Goal: Task Accomplishment & Management: Manage account settings

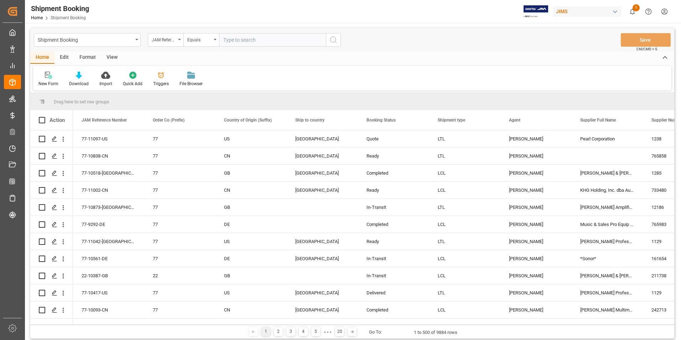
click at [264, 42] on input "text" at bounding box center [272, 40] width 107 height 14
paste input "22-11017-DE"
type input "22-11017-DE"
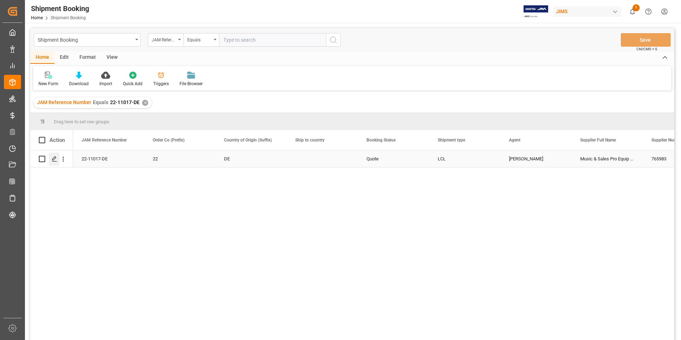
click at [52, 158] on icon "Press SPACE to select this row." at bounding box center [55, 159] width 6 height 6
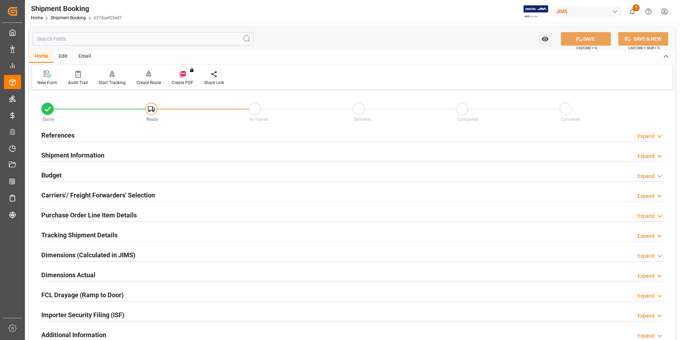
click at [74, 154] on h2 "Shipment Information" at bounding box center [72, 155] width 63 height 10
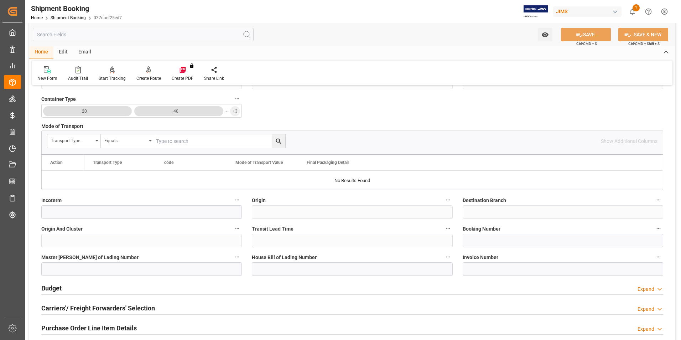
scroll to position [178, 0]
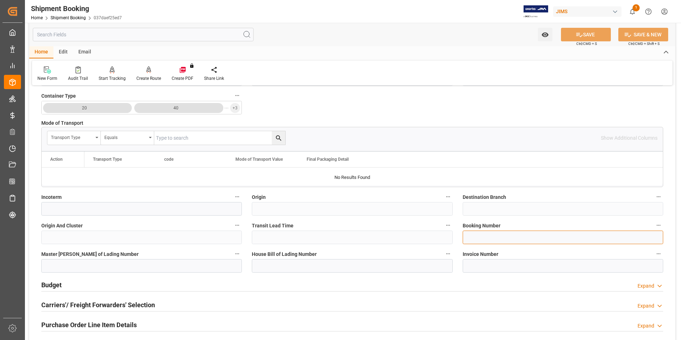
click at [522, 240] on input at bounding box center [563, 238] width 201 height 14
paste input "884409706456"
type input "884409706456"
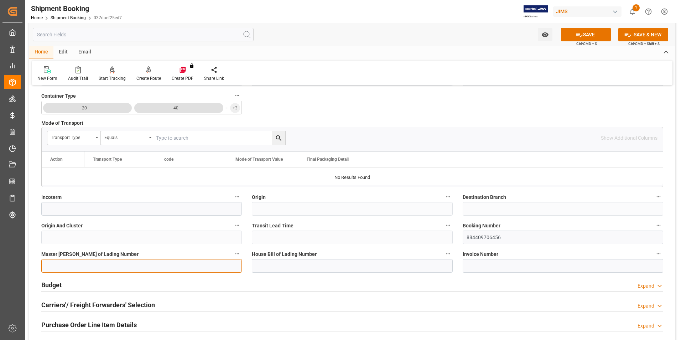
click at [179, 266] on input at bounding box center [141, 266] width 201 height 14
paste input "884409706456"
type input "884409706456"
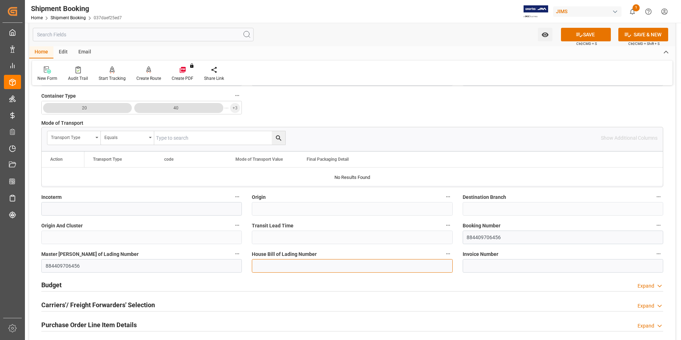
click at [273, 266] on input at bounding box center [352, 266] width 201 height 14
paste input "884409706456"
type input "884409706456"
click at [602, 36] on button "SAVE" at bounding box center [586, 35] width 50 height 14
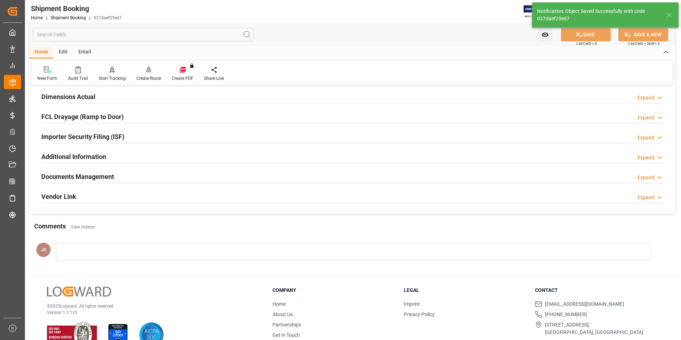
scroll to position [0, 0]
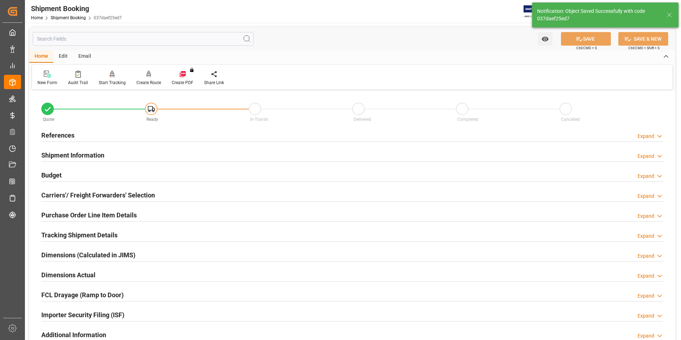
click at [56, 173] on h2 "Budget" at bounding box center [51, 175] width 20 height 10
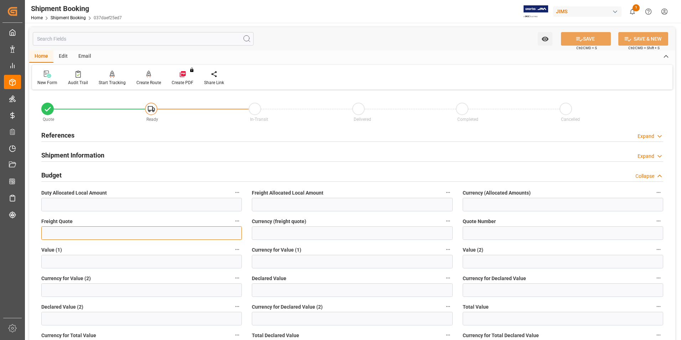
click at [84, 232] on input "text" at bounding box center [141, 233] width 201 height 14
type input "1265"
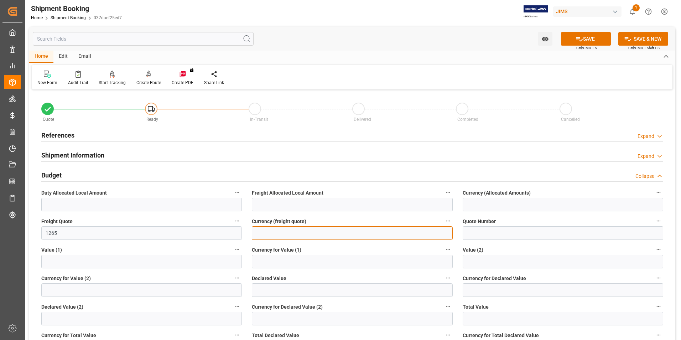
click at [318, 234] on input at bounding box center [352, 233] width 201 height 14
type input "usd"
click at [269, 287] on input "text" at bounding box center [352, 290] width 201 height 14
type input "3601.66"
click at [485, 293] on input at bounding box center [563, 290] width 201 height 14
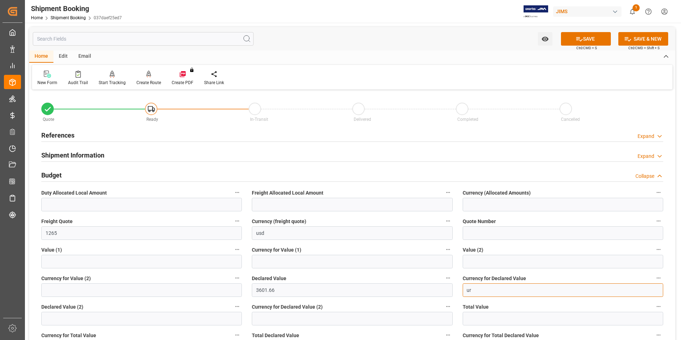
type input "u"
type input "eur"
click at [585, 37] on button "SAVE" at bounding box center [586, 39] width 50 height 14
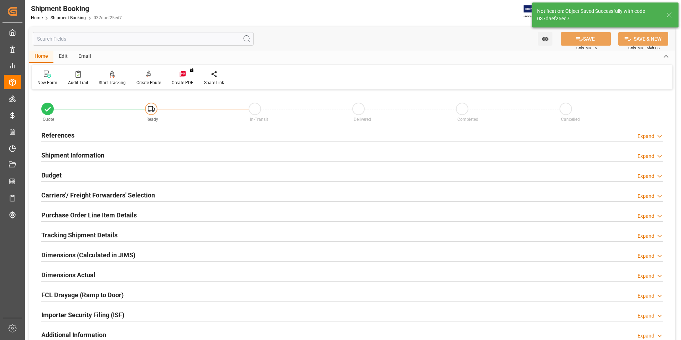
click at [52, 193] on h2 "Carriers'/ Freight Forwarders' Selection" at bounding box center [98, 195] width 114 height 10
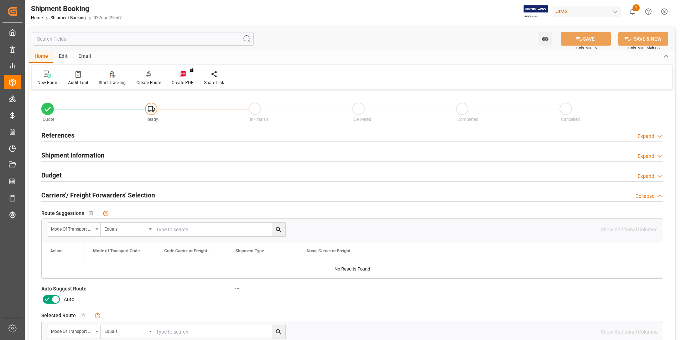
click at [47, 298] on icon at bounding box center [47, 299] width 9 height 9
click at [0, 0] on input "checkbox" at bounding box center [0, 0] width 0 height 0
click at [600, 37] on button "SAVE" at bounding box center [586, 39] width 50 height 14
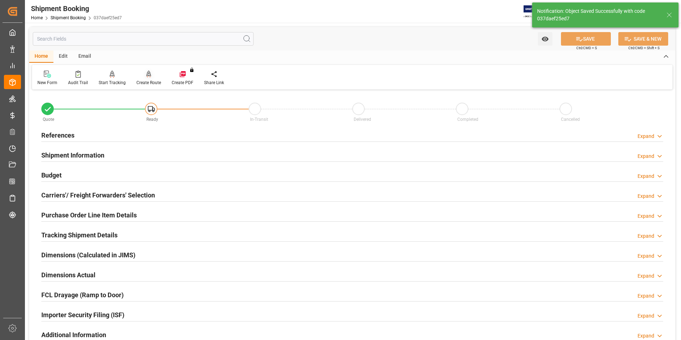
click at [145, 82] on div "Create Route" at bounding box center [148, 82] width 25 height 6
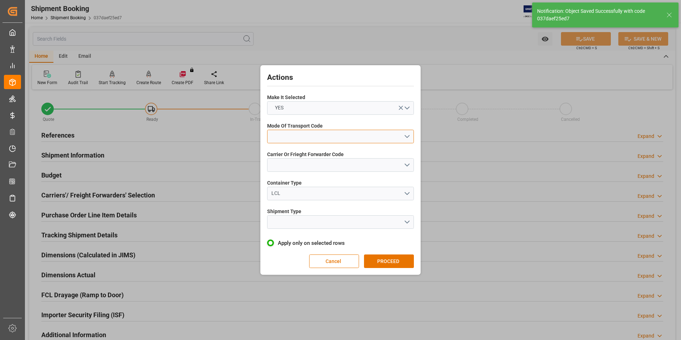
click at [307, 136] on button "open menu" at bounding box center [340, 137] width 147 height 14
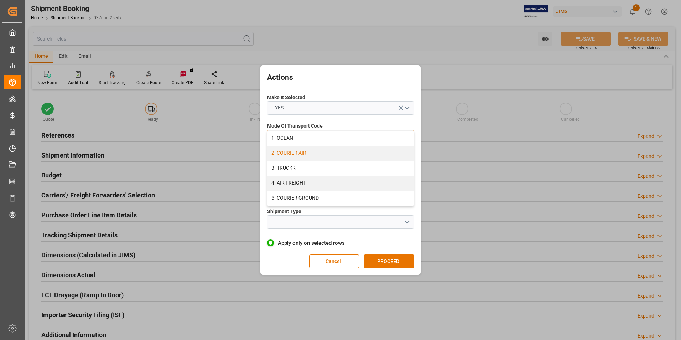
click at [300, 154] on div "2- COURIER AIR" at bounding box center [341, 153] width 146 height 15
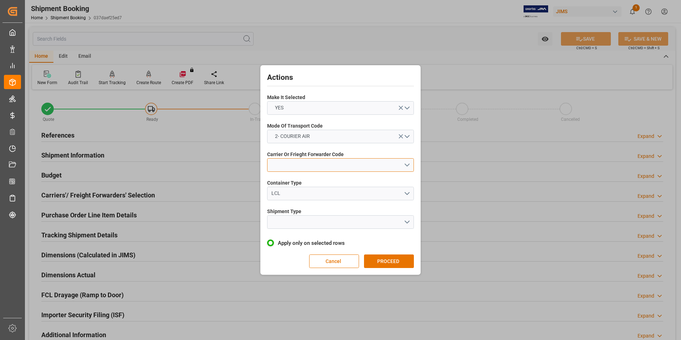
click at [304, 168] on button "open menu" at bounding box center [340, 165] width 147 height 14
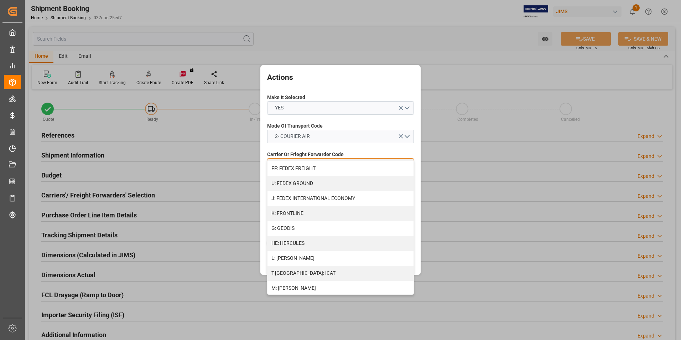
scroll to position [214, 0]
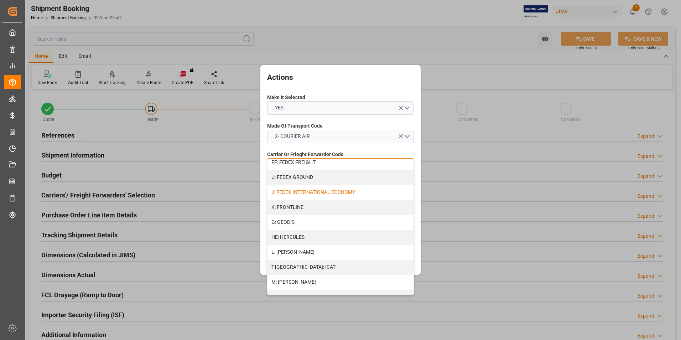
click at [311, 188] on div "J: FEDEX INTERNATIONAL ECONOMY" at bounding box center [341, 192] width 146 height 15
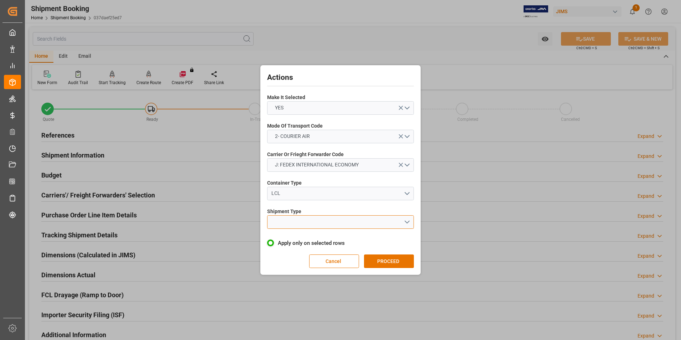
click at [310, 221] on button "open menu" at bounding box center [340, 222] width 147 height 14
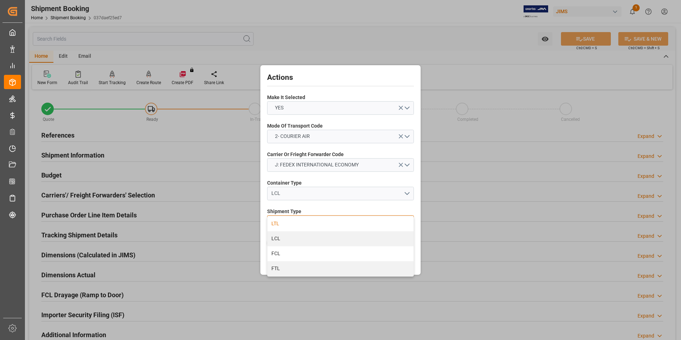
click at [310, 224] on div "LTL" at bounding box center [341, 223] width 146 height 15
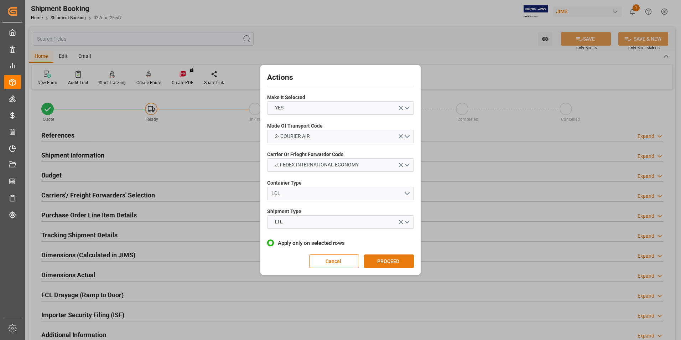
click at [383, 264] on button "PROCEED" at bounding box center [389, 261] width 50 height 14
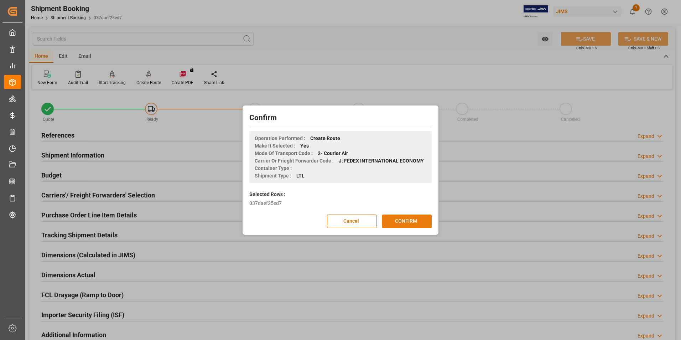
click at [405, 220] on button "CONFIRM" at bounding box center [407, 221] width 50 height 14
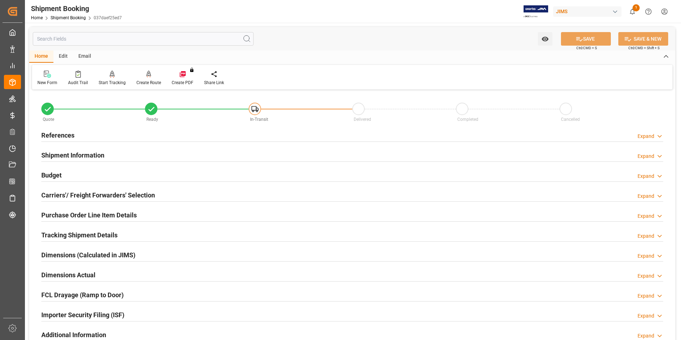
click at [67, 274] on h2 "Dimensions Actual" at bounding box center [68, 275] width 54 height 10
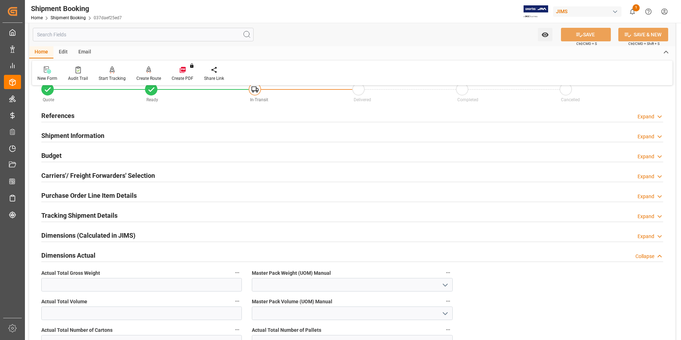
scroll to position [36, 0]
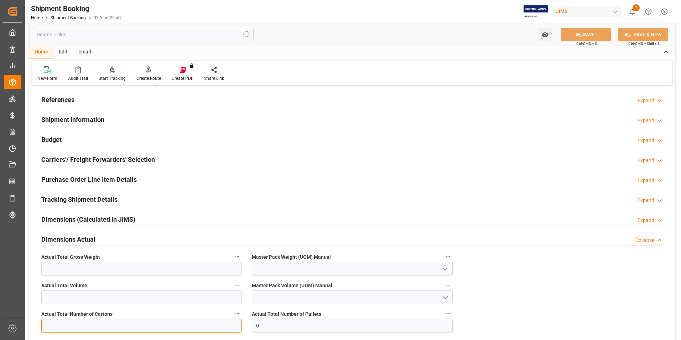
click at [87, 327] on input "text" at bounding box center [141, 326] width 201 height 14
type input "1"
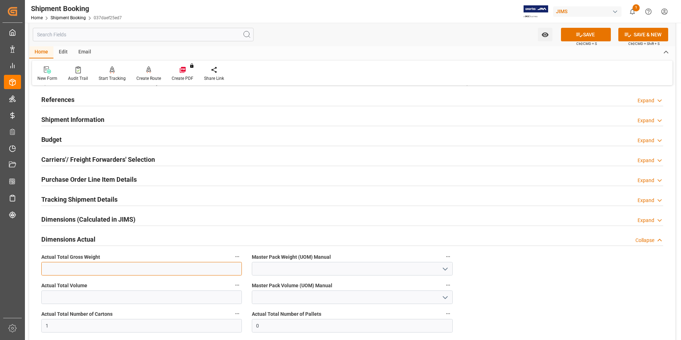
click at [46, 270] on input "text" at bounding box center [141, 269] width 201 height 14
type input "93"
click at [261, 272] on input at bounding box center [352, 269] width 201 height 14
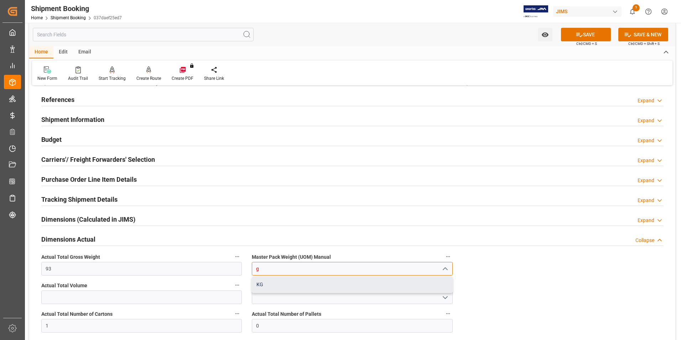
click at [304, 291] on div "KG" at bounding box center [352, 284] width 200 height 16
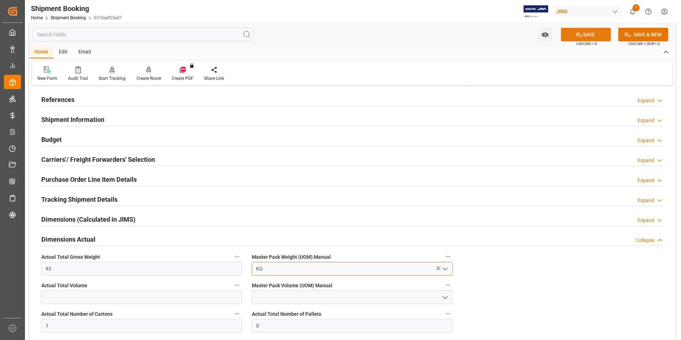
type input "KG"
click at [595, 36] on button "SAVE" at bounding box center [586, 35] width 50 height 14
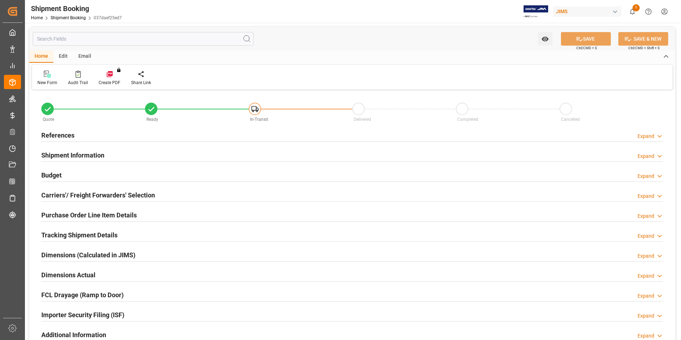
type input "0"
click at [55, 271] on h2 "Dimensions Actual" at bounding box center [68, 275] width 54 height 10
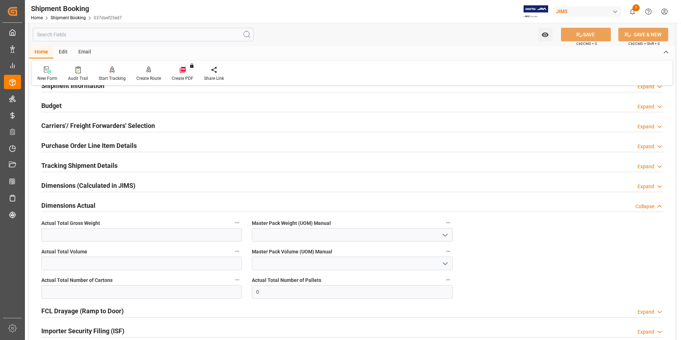
scroll to position [71, 0]
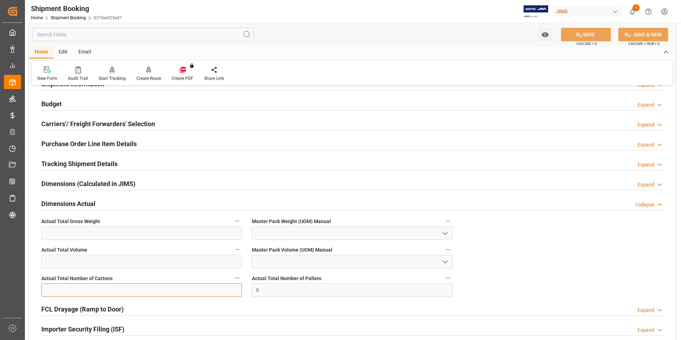
click at [79, 289] on input "text" at bounding box center [141, 290] width 201 height 14
type input "1"
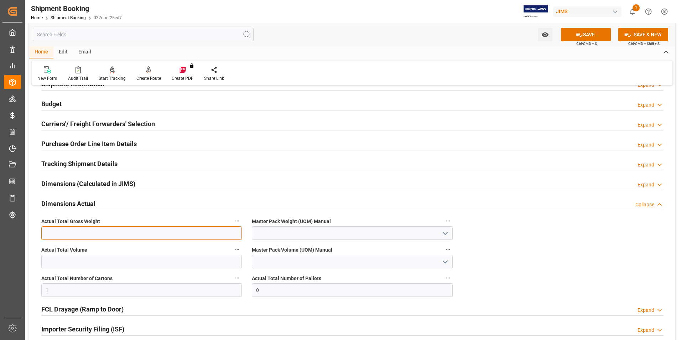
click at [48, 235] on input "text" at bounding box center [141, 233] width 201 height 14
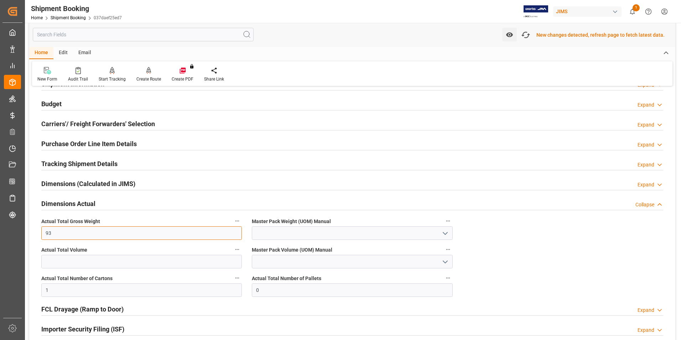
type input "93"
click at [266, 235] on input at bounding box center [352, 233] width 201 height 14
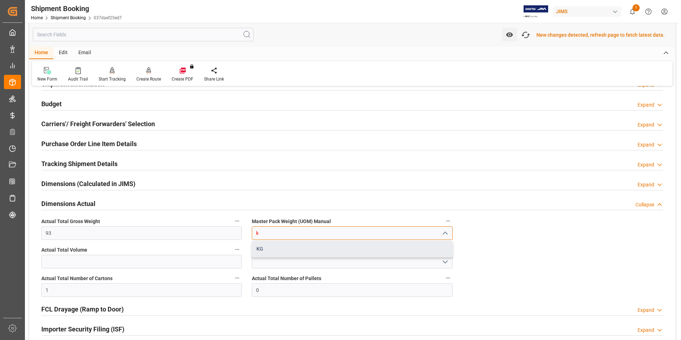
click at [285, 250] on div "KG" at bounding box center [352, 249] width 200 height 16
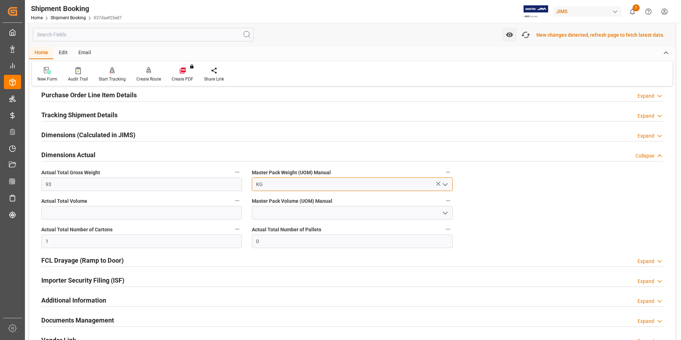
scroll to position [143, 0]
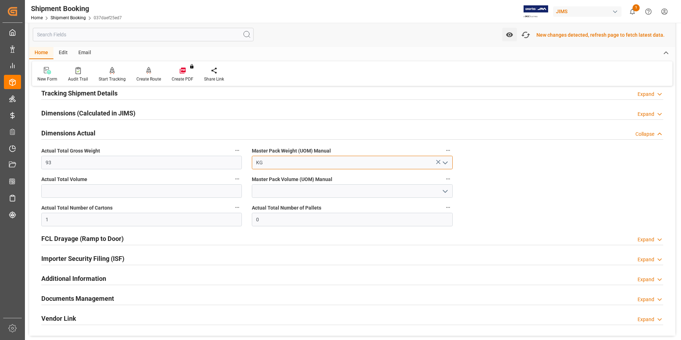
type input "KG"
click at [559, 180] on div "Quote Ready In-Transit Delivered Completed Cancelled References Expand JAM Refe…" at bounding box center [352, 143] width 646 height 386
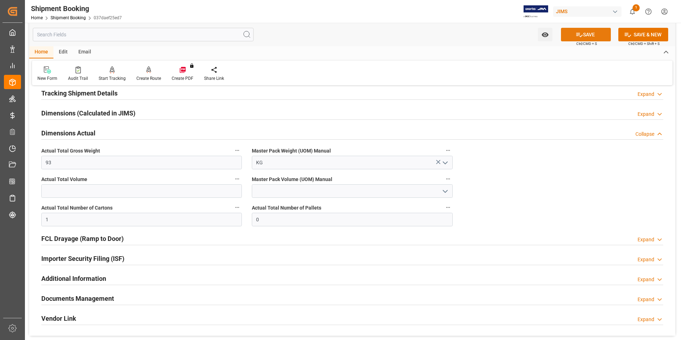
click at [588, 31] on button "SAVE" at bounding box center [586, 35] width 50 height 14
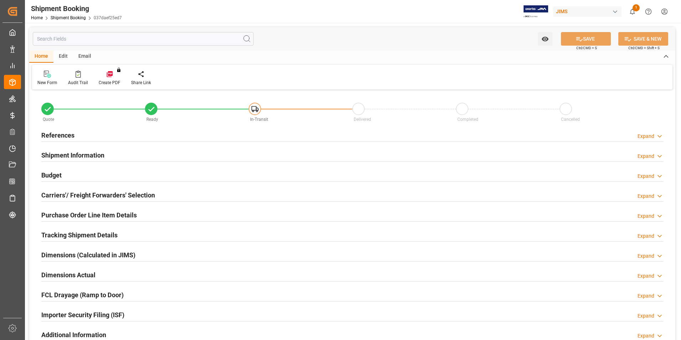
type input "0"
click at [57, 272] on h2 "Dimensions Actual" at bounding box center [68, 275] width 54 height 10
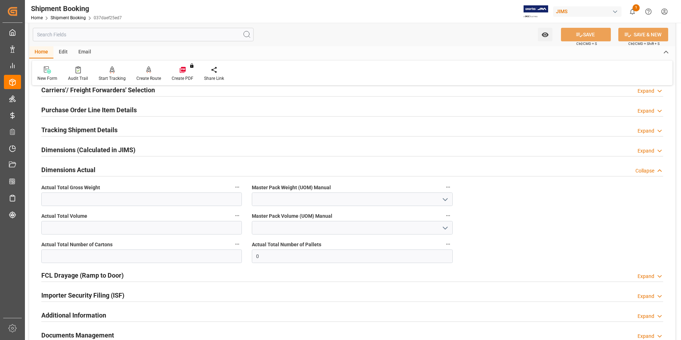
scroll to position [107, 0]
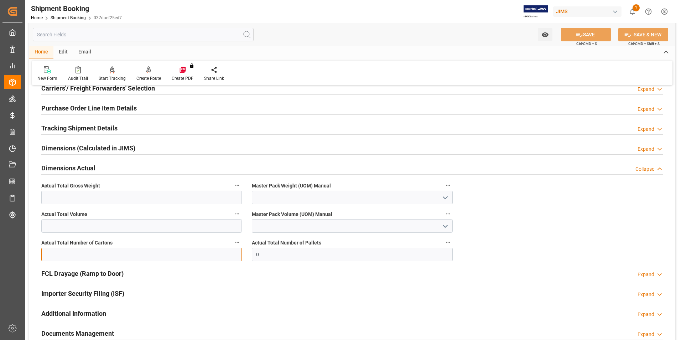
click at [78, 258] on input "text" at bounding box center [141, 255] width 201 height 14
type input "1"
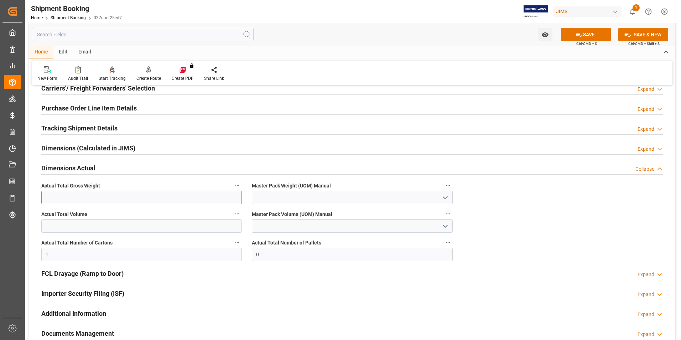
click at [49, 194] on input "text" at bounding box center [141, 198] width 201 height 14
type input "93"
click at [274, 197] on input at bounding box center [352, 198] width 201 height 14
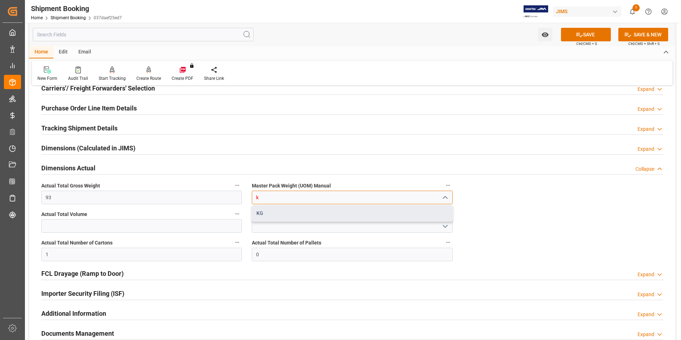
click at [312, 210] on div "KG" at bounding box center [352, 213] width 200 height 16
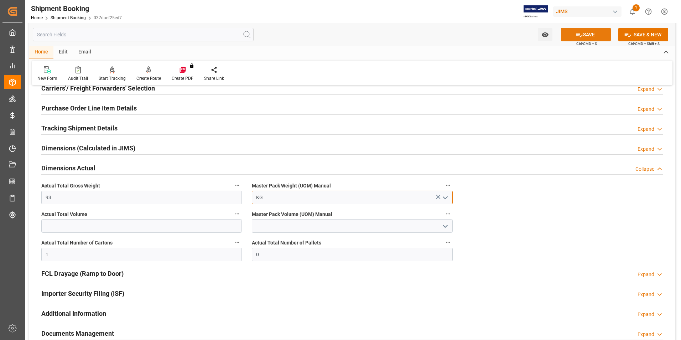
type input "KG"
click at [595, 32] on button "SAVE" at bounding box center [586, 35] width 50 height 14
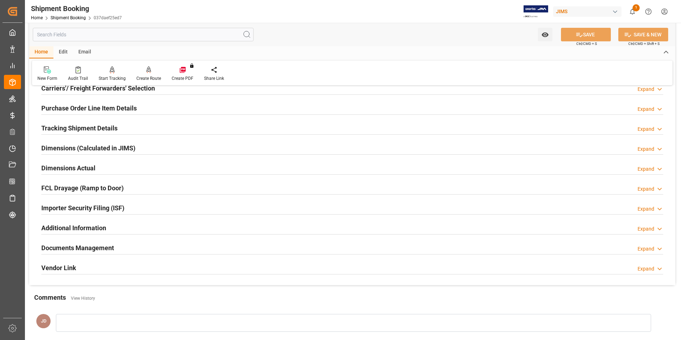
click at [60, 128] on h2 "Tracking Shipment Details" at bounding box center [79, 128] width 76 height 10
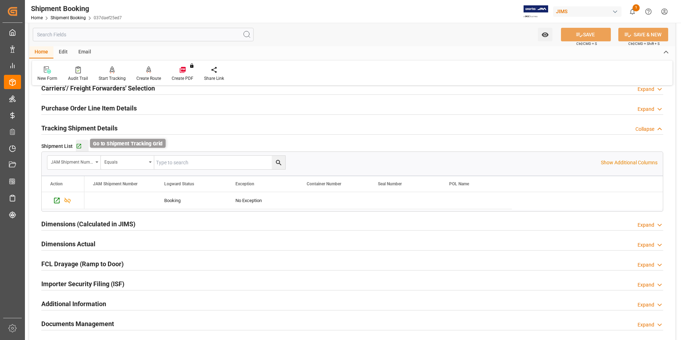
click at [77, 145] on icon "button" at bounding box center [79, 146] width 6 height 6
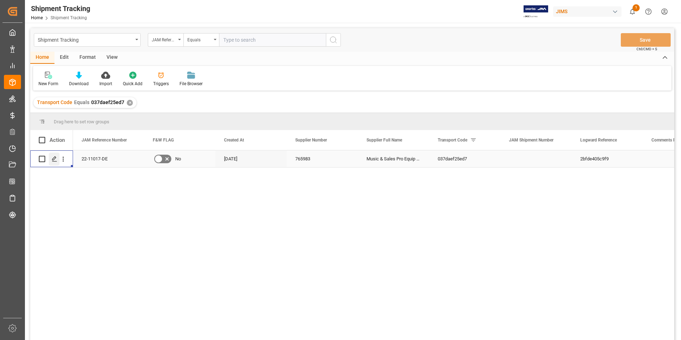
click at [54, 157] on polygon "Press SPACE to select this row." at bounding box center [54, 159] width 4 height 4
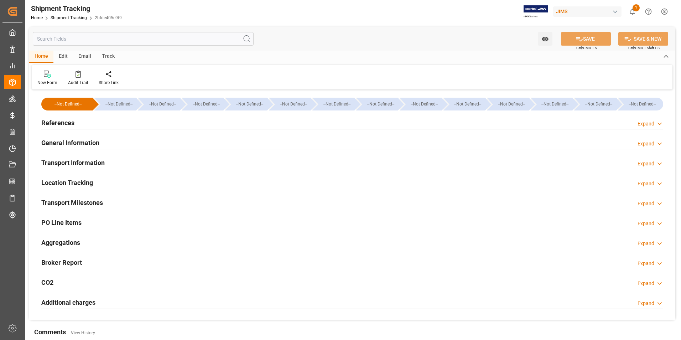
type input "11-09-2025"
click at [54, 122] on h2 "References" at bounding box center [57, 123] width 33 height 10
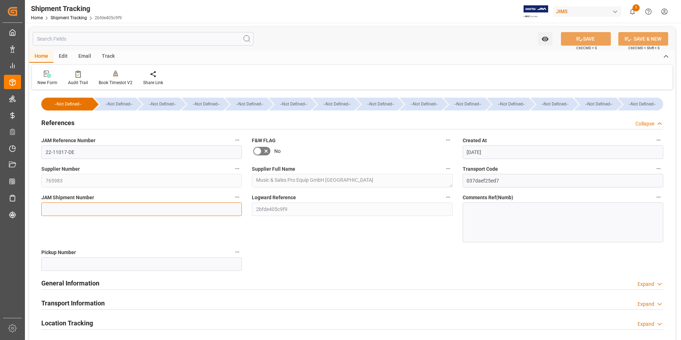
click at [93, 208] on input at bounding box center [141, 209] width 201 height 14
type input "73050"
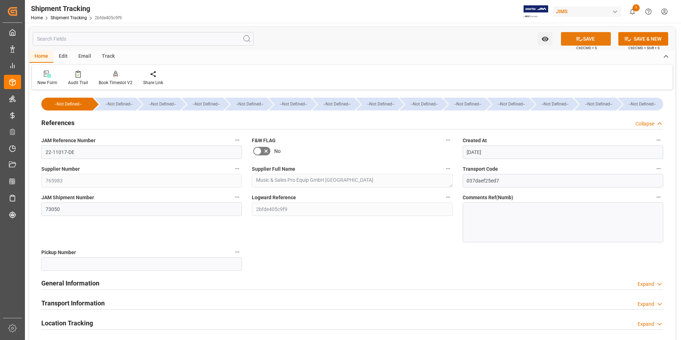
click at [581, 37] on icon at bounding box center [579, 38] width 7 height 7
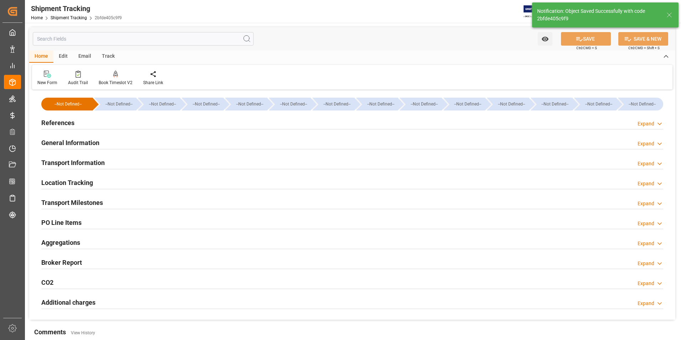
click at [90, 300] on h2 "Additional charges" at bounding box center [68, 302] width 54 height 10
click at [91, 161] on h2 "Transport Information" at bounding box center [72, 163] width 63 height 10
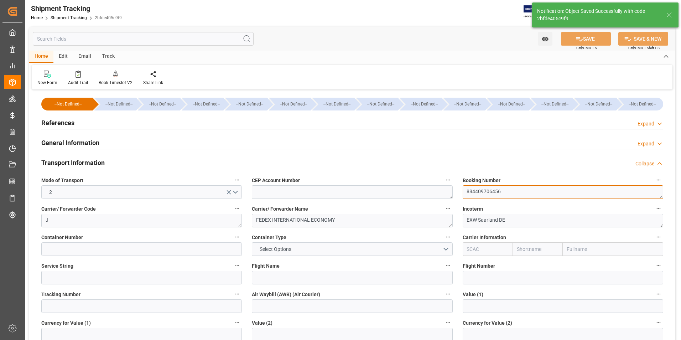
drag, startPoint x: 503, startPoint y: 193, endPoint x: 441, endPoint y: 191, distance: 61.3
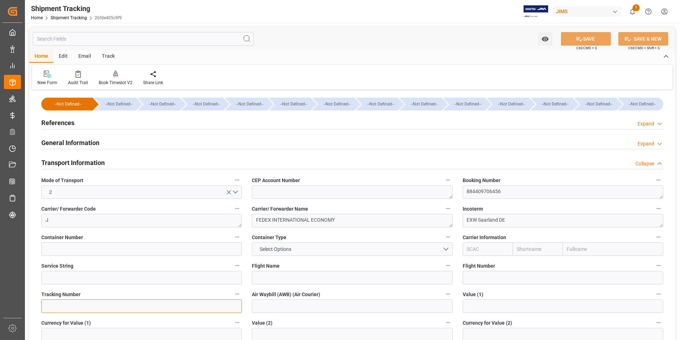
click at [87, 303] on input at bounding box center [141, 306] width 201 height 14
paste input "884409706456"
type input "884409706456"
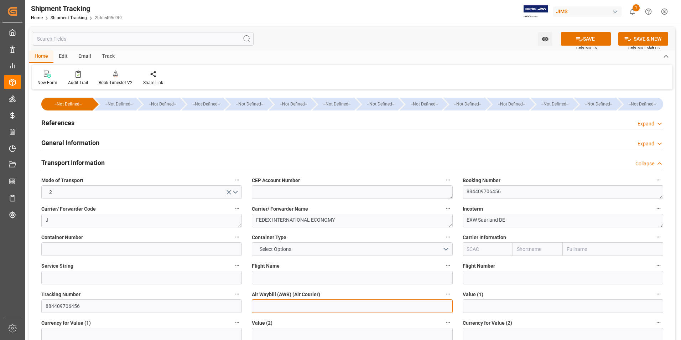
click at [278, 302] on input at bounding box center [352, 306] width 201 height 14
paste input "884409706456"
type input "884409706456"
click at [577, 38] on icon at bounding box center [579, 38] width 7 height 7
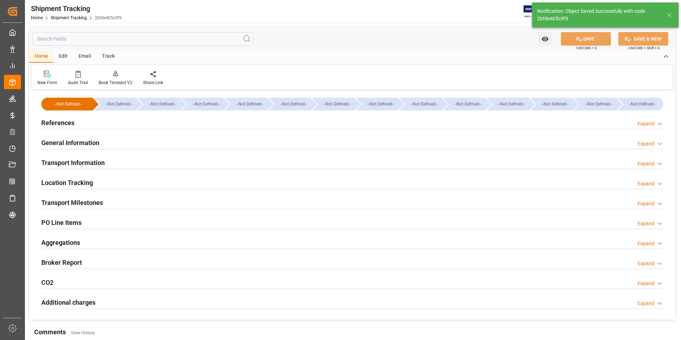
click at [78, 203] on h2 "Transport Milestones" at bounding box center [72, 203] width 62 height 10
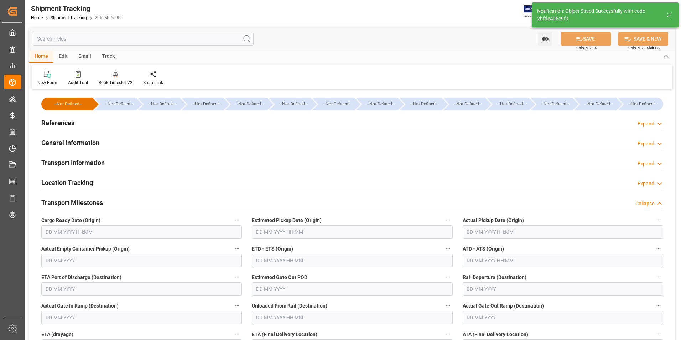
click at [493, 231] on input "text" at bounding box center [563, 232] width 201 height 14
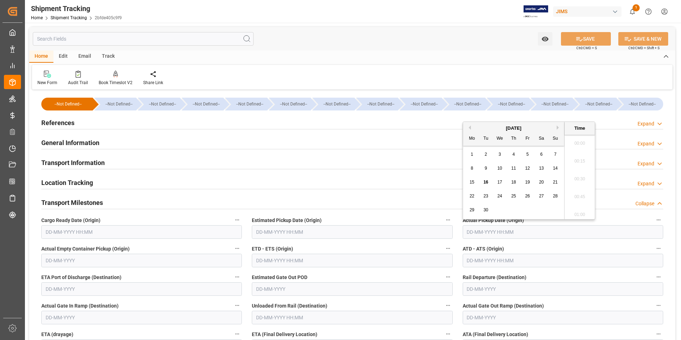
scroll to position [697, 0]
click at [487, 182] on span "16" at bounding box center [485, 182] width 5 height 5
type input "16-09-2025 00:00"
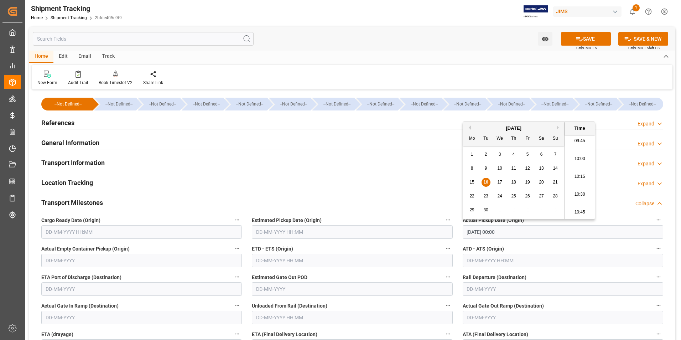
click at [266, 257] on input "text" at bounding box center [352, 261] width 201 height 14
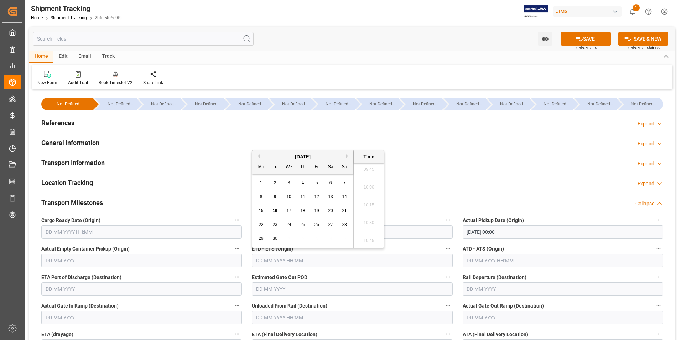
click at [252, 214] on div "September 2025 Mo Tu We Th Fr Sa Su 1 2 3 4 5 6 7 8 9 10 11 12 13 14 15 16 17 1…" at bounding box center [303, 198] width 102 height 97
click at [276, 209] on span "16" at bounding box center [275, 210] width 5 height 5
type input "16-09-2025 00:00"
click at [480, 263] on input "text" at bounding box center [563, 261] width 201 height 14
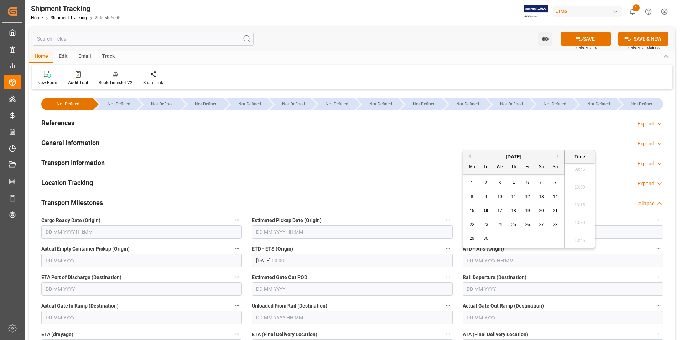
click at [466, 219] on div "22 23 24 25 26 27 28" at bounding box center [513, 225] width 97 height 14
click at [488, 209] on span "16" at bounding box center [485, 210] width 5 height 5
type input "16-09-2025 00:00"
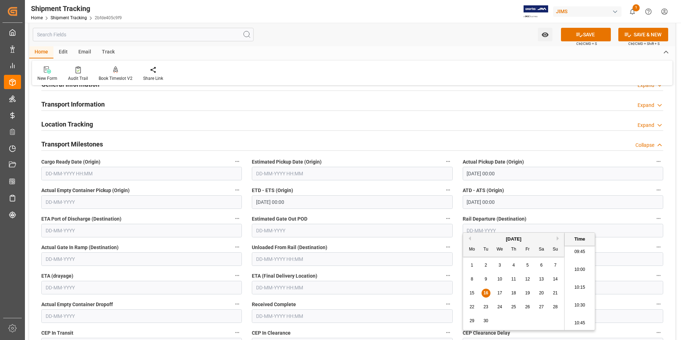
scroll to position [71, 0]
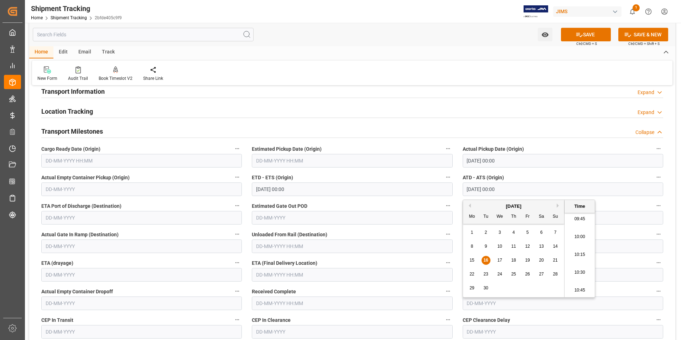
click at [281, 274] on input "text" at bounding box center [352, 275] width 201 height 14
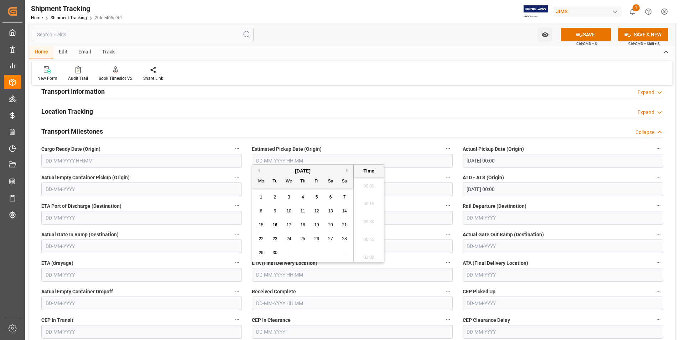
scroll to position [697, 0]
click at [253, 229] on div "September 2025 Mo Tu We Th Fr Sa Su 1 2 3 4 5 6 7 8 9 10 11 12 13 14 15 16 17 1…" at bounding box center [303, 213] width 102 height 97
click at [274, 238] on span "23" at bounding box center [275, 238] width 5 height 5
type input "23-09-2025 00:00"
click at [585, 38] on button "SAVE" at bounding box center [586, 35] width 50 height 14
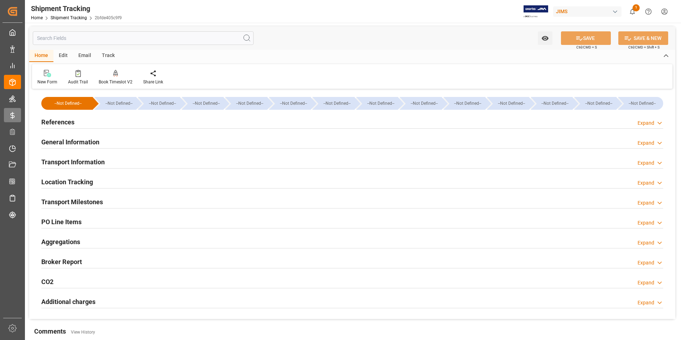
scroll to position [0, 0]
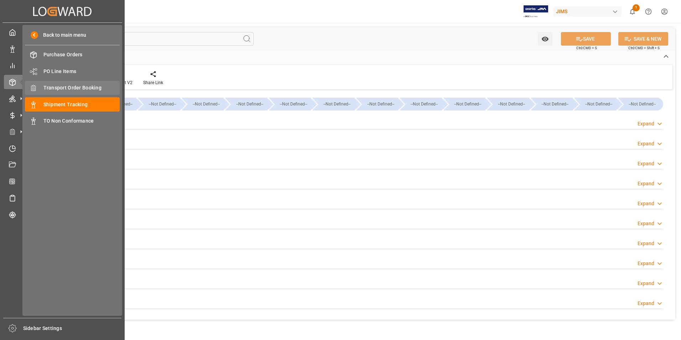
click at [73, 87] on span "Transport Order Booking" at bounding box center [81, 87] width 77 height 7
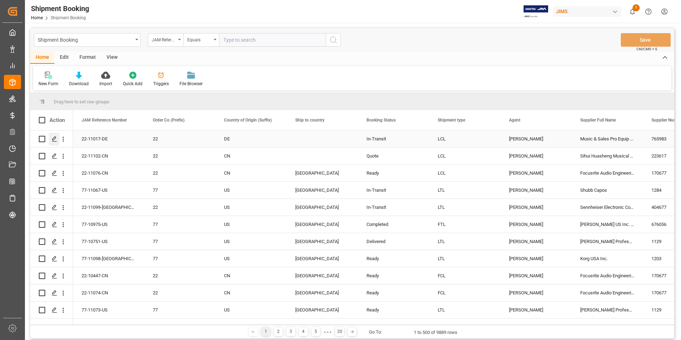
click at [54, 139] on polygon "Press SPACE to select this row." at bounding box center [54, 139] width 4 height 4
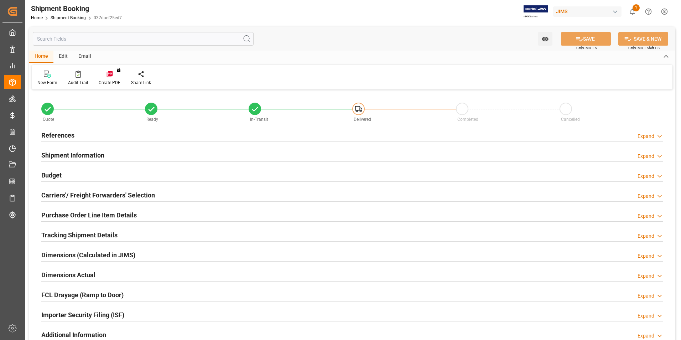
type input "10"
click at [87, 213] on h2 "Purchase Order Line Item Details" at bounding box center [88, 215] width 95 height 10
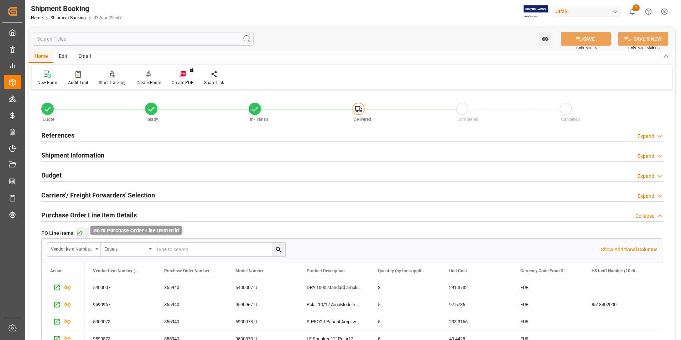
click at [81, 231] on icon "button" at bounding box center [79, 233] width 6 height 6
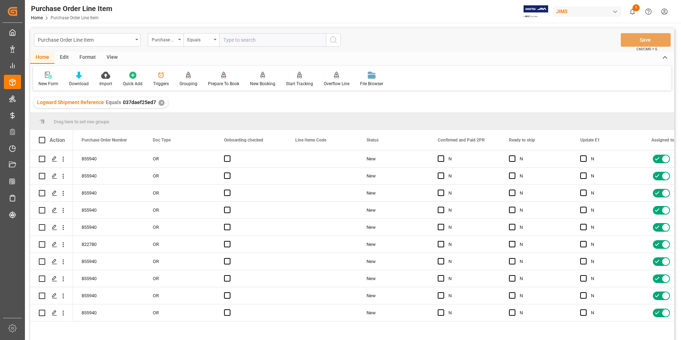
click at [112, 56] on div "View" at bounding box center [112, 58] width 22 height 12
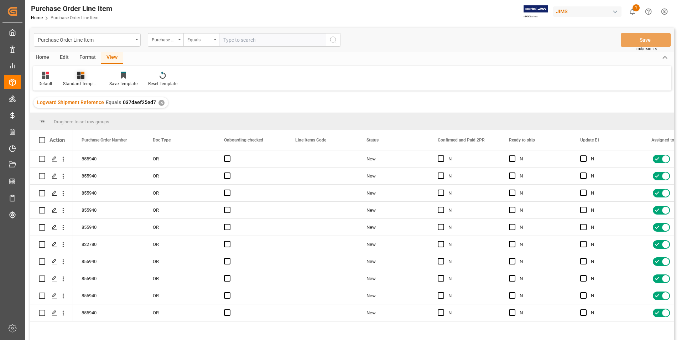
click at [76, 84] on div "Standard Templates" at bounding box center [81, 84] width 36 height 6
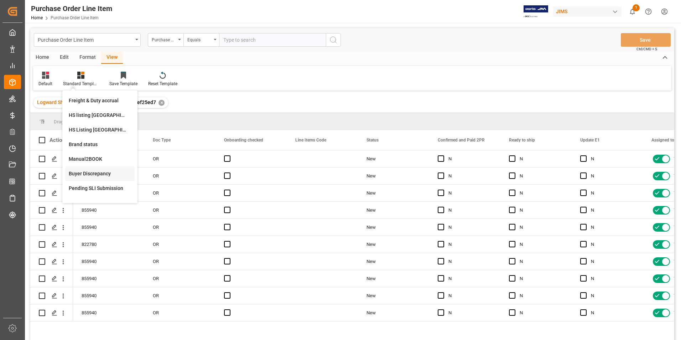
click at [87, 170] on div "Buyer Discrepancy" at bounding box center [100, 173] width 62 height 7
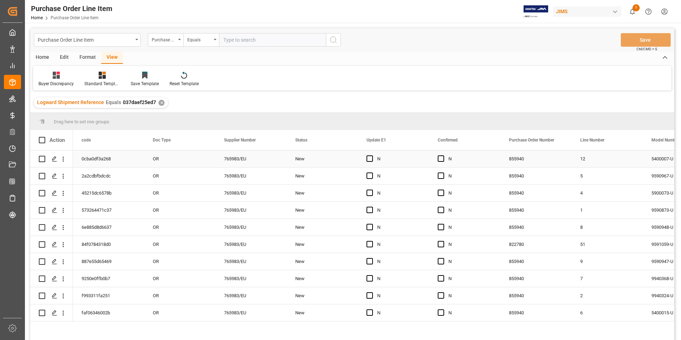
click at [202, 159] on div "OR" at bounding box center [179, 158] width 71 height 17
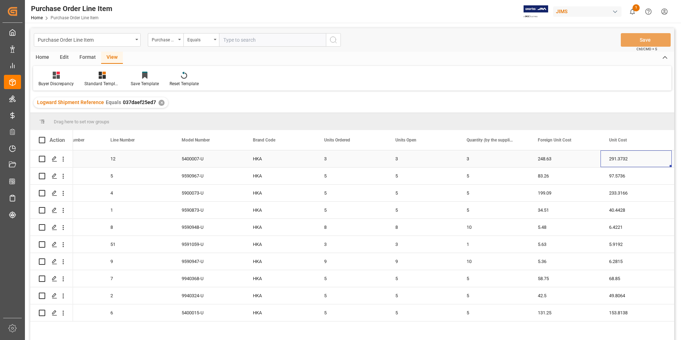
scroll to position [0, 541]
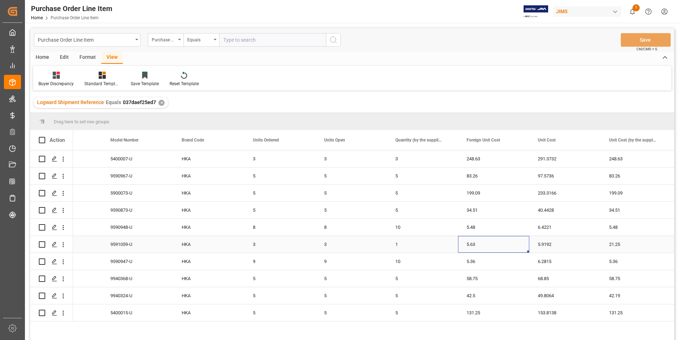
click at [496, 247] on div "5.63" at bounding box center [493, 244] width 71 height 17
click at [627, 243] on div "21.25" at bounding box center [636, 244] width 71 height 17
click at [627, 243] on input "21.25" at bounding box center [636, 249] width 60 height 14
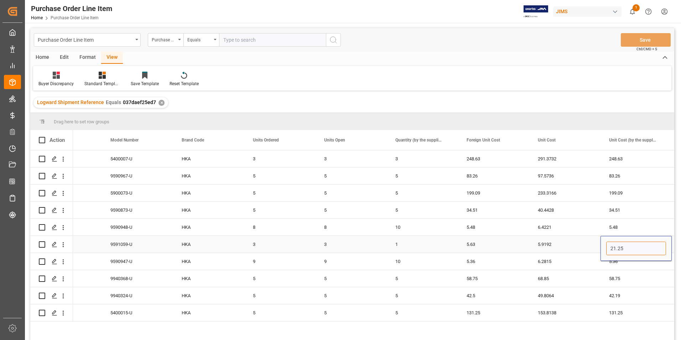
paste input "5.63"
type input "5.63"
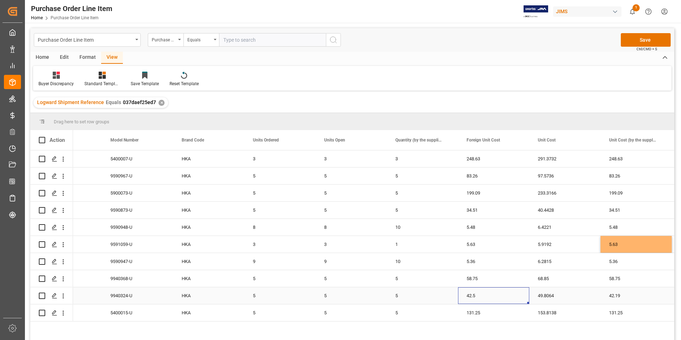
click at [487, 296] on div "42.5" at bounding box center [493, 295] width 71 height 17
click at [487, 296] on input "42.5" at bounding box center [494, 300] width 60 height 14
click at [624, 294] on div "42.19" at bounding box center [636, 295] width 71 height 17
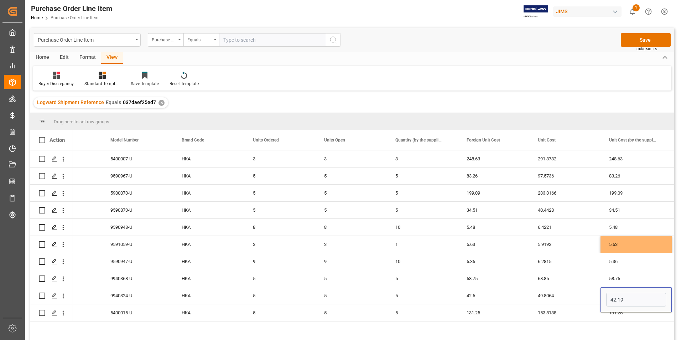
type input "42.5"
click at [633, 38] on button "Save" at bounding box center [646, 40] width 50 height 14
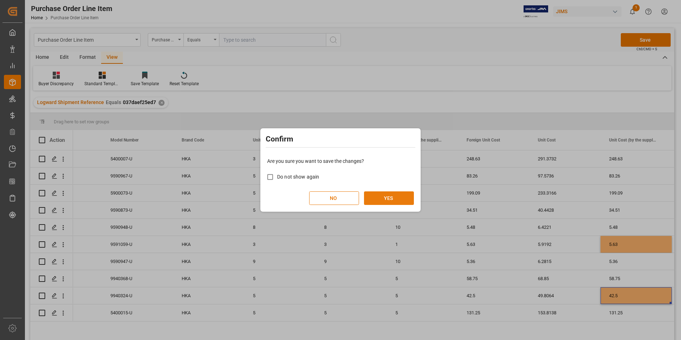
click at [387, 199] on button "YES" at bounding box center [389, 198] width 50 height 14
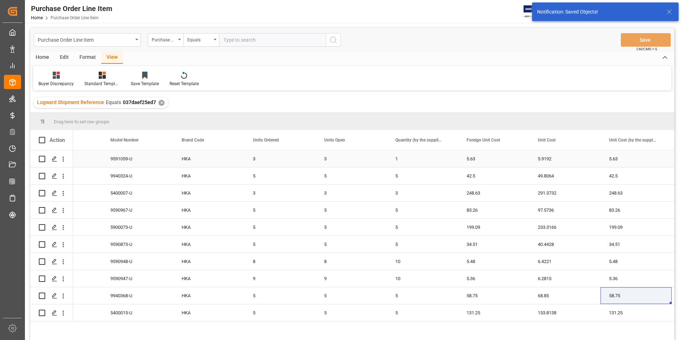
click at [431, 156] on div "1" at bounding box center [422, 158] width 71 height 17
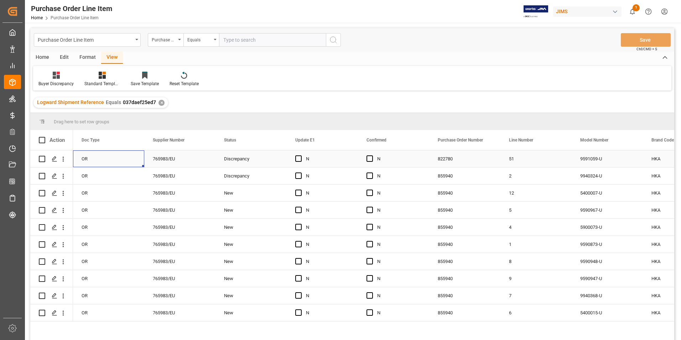
scroll to position [0, 0]
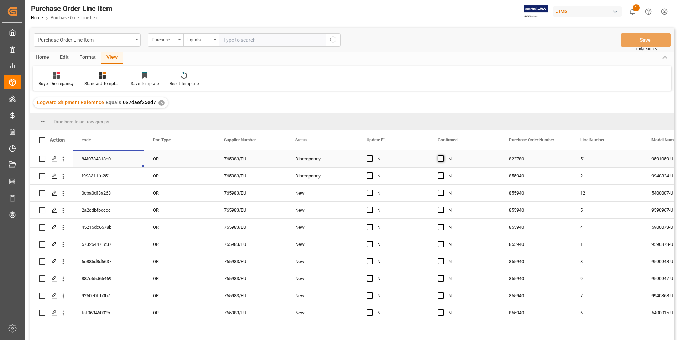
click at [441, 160] on span "Press SPACE to select this row." at bounding box center [441, 158] width 6 height 6
click at [443, 155] on input "Press SPACE to select this row." at bounding box center [443, 155] width 0 height 0
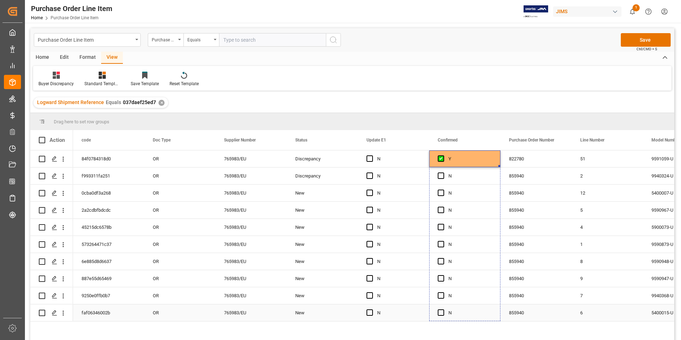
drag, startPoint x: 499, startPoint y: 166, endPoint x: 483, endPoint y: 309, distance: 144.1
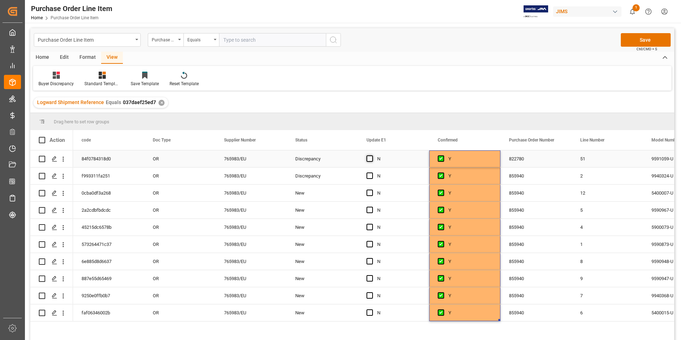
click at [369, 159] on span "Press SPACE to select this row." at bounding box center [370, 158] width 6 height 6
click at [372, 155] on input "Press SPACE to select this row." at bounding box center [372, 155] width 0 height 0
drag, startPoint x: 429, startPoint y: 166, endPoint x: 416, endPoint y: 315, distance: 149.8
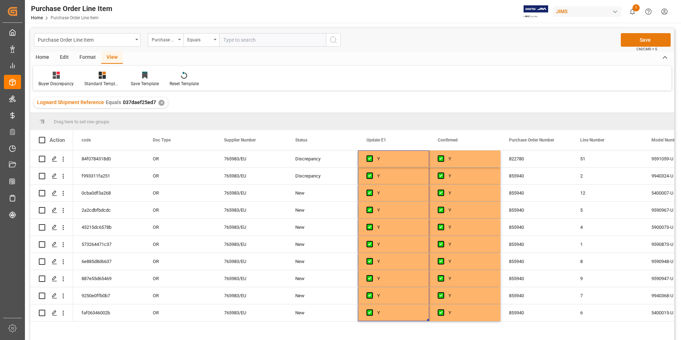
click at [651, 39] on button "Save" at bounding box center [646, 40] width 50 height 14
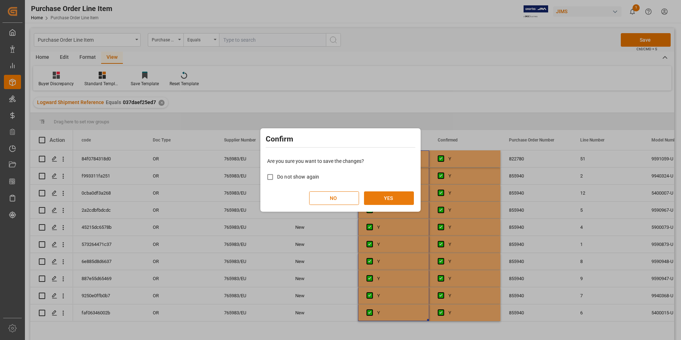
click at [388, 198] on button "YES" at bounding box center [389, 198] width 50 height 14
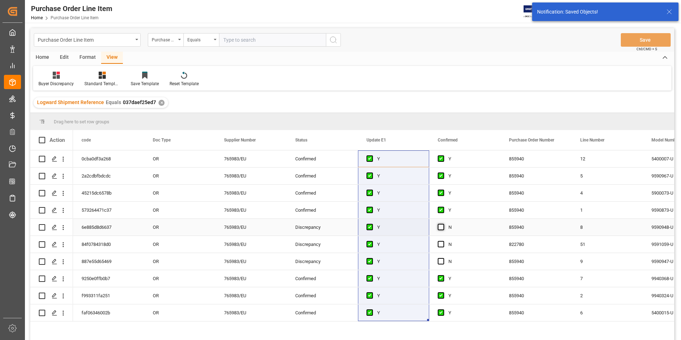
click at [441, 228] on span "Press SPACE to select this row." at bounding box center [441, 227] width 6 height 6
click at [443, 224] on input "Press SPACE to select this row." at bounding box center [443, 224] width 0 height 0
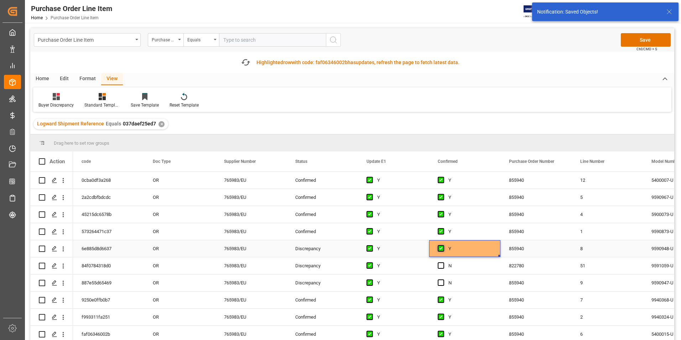
click at [443, 245] on span "Press SPACE to select this row." at bounding box center [441, 248] width 6 height 6
click at [443, 245] on input "Press SPACE to select this row." at bounding box center [443, 245] width 0 height 0
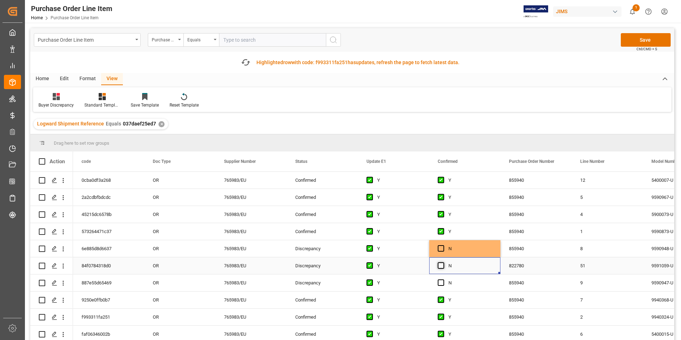
click at [442, 267] on span "Press SPACE to select this row." at bounding box center [441, 265] width 6 height 6
click at [443, 262] on input "Press SPACE to select this row." at bounding box center [443, 262] width 0 height 0
click at [440, 248] on span "Press SPACE to select this row." at bounding box center [441, 248] width 6 height 6
click at [443, 245] on input "Press SPACE to select this row." at bounding box center [443, 245] width 0 height 0
click at [441, 283] on span "Press SPACE to select this row." at bounding box center [441, 282] width 6 height 6
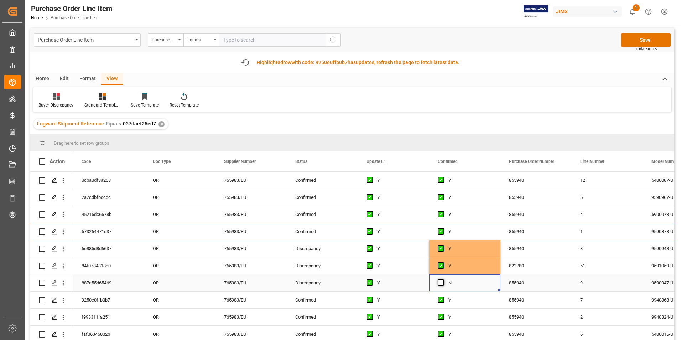
click at [443, 279] on input "Press SPACE to select this row." at bounding box center [443, 279] width 0 height 0
click at [635, 39] on button "Save" at bounding box center [646, 40] width 50 height 14
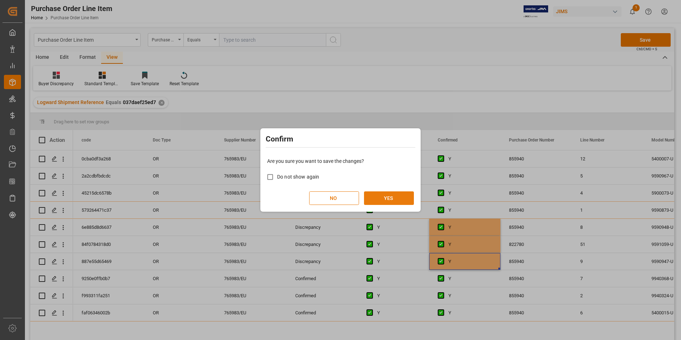
click at [380, 199] on button "YES" at bounding box center [389, 198] width 50 height 14
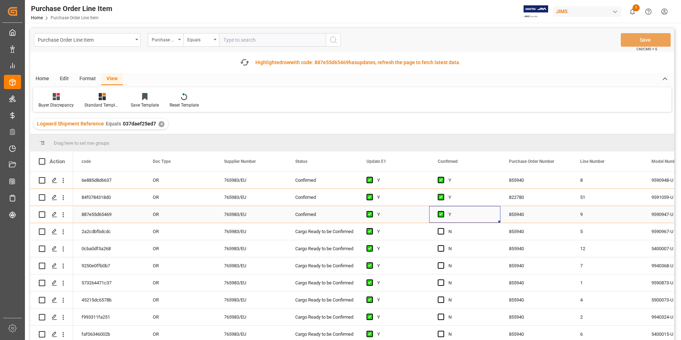
click at [478, 216] on div "Y" at bounding box center [470, 214] width 43 height 16
drag, startPoint x: 499, startPoint y: 221, endPoint x: 487, endPoint y: 332, distance: 111.5
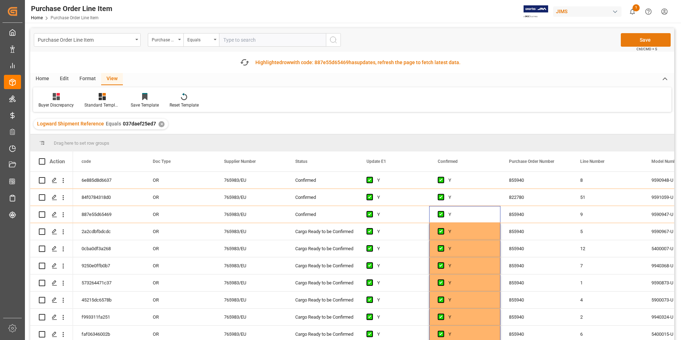
click at [637, 41] on button "Save" at bounding box center [646, 40] width 50 height 14
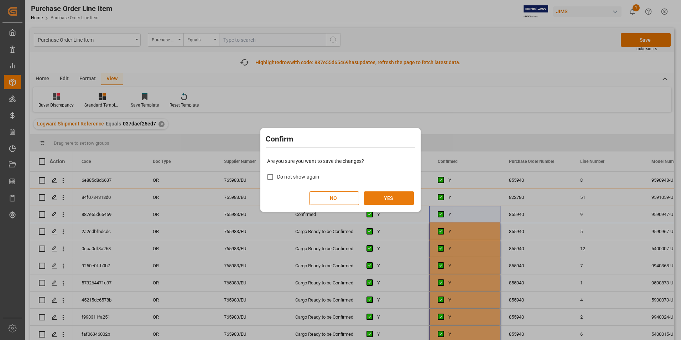
click at [390, 195] on button "YES" at bounding box center [389, 198] width 50 height 14
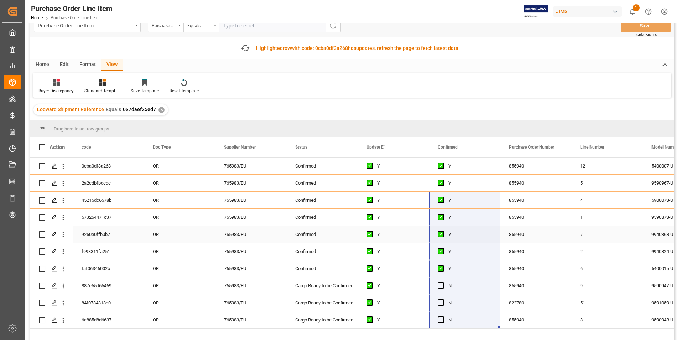
scroll to position [36, 0]
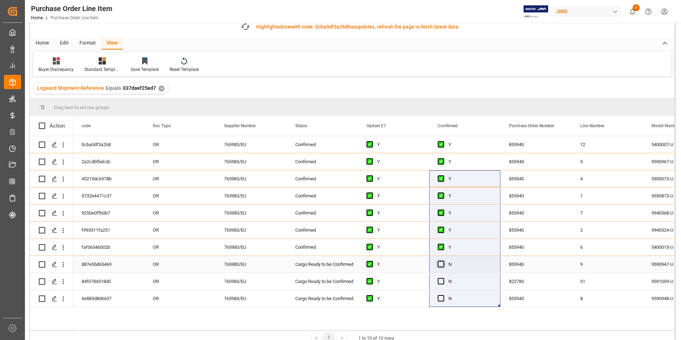
click at [444, 264] on span "Press SPACE to select this row." at bounding box center [441, 264] width 6 height 6
click at [443, 261] on input "Press SPACE to select this row." at bounding box center [443, 261] width 0 height 0
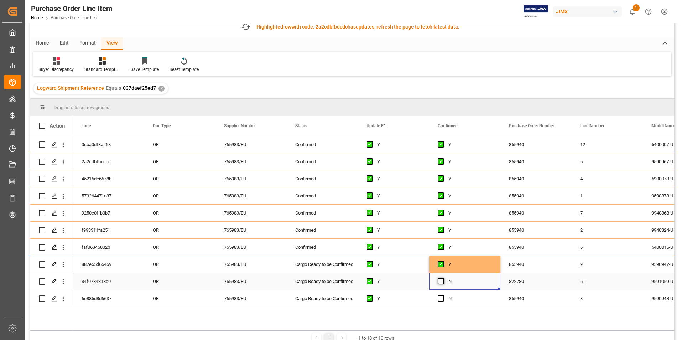
click at [443, 283] on span "Press SPACE to select this row." at bounding box center [441, 281] width 6 height 6
click at [443, 278] on input "Press SPACE to select this row." at bounding box center [443, 278] width 0 height 0
click at [444, 297] on div "Press SPACE to select this row." at bounding box center [443, 298] width 11 height 16
click at [442, 297] on span "Press SPACE to select this row." at bounding box center [441, 298] width 6 height 6
click at [443, 295] on input "Press SPACE to select this row." at bounding box center [443, 295] width 0 height 0
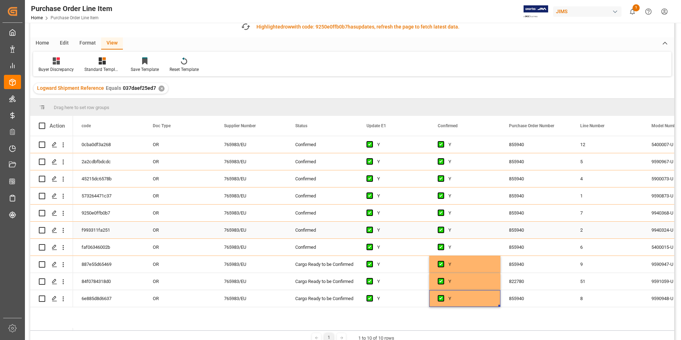
scroll to position [0, 0]
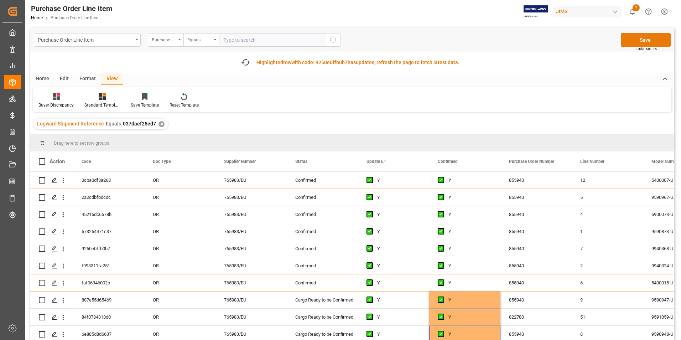
click at [640, 42] on button "Save" at bounding box center [646, 40] width 50 height 14
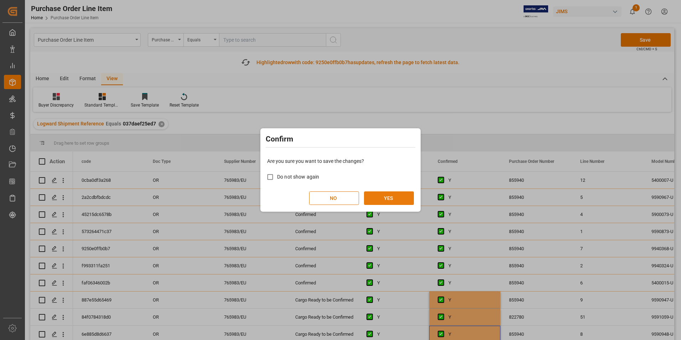
click at [384, 199] on button "YES" at bounding box center [389, 198] width 50 height 14
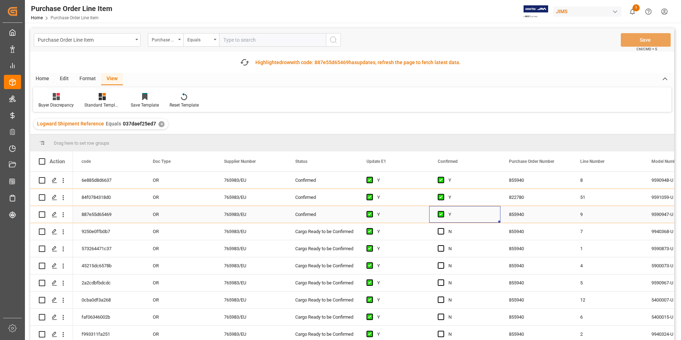
click at [471, 213] on div "Y" at bounding box center [470, 214] width 43 height 16
drag, startPoint x: 499, startPoint y: 222, endPoint x: 493, endPoint y: 332, distance: 109.6
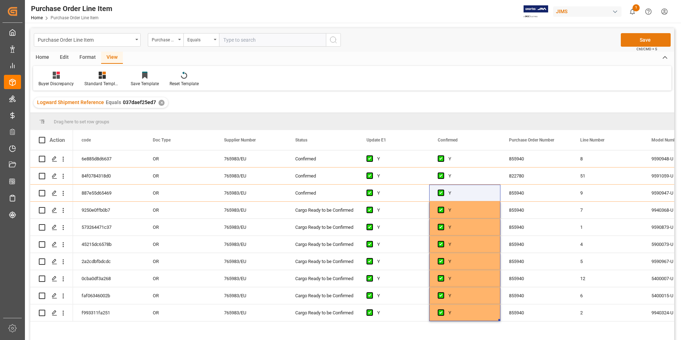
click at [638, 38] on button "Save" at bounding box center [646, 40] width 50 height 14
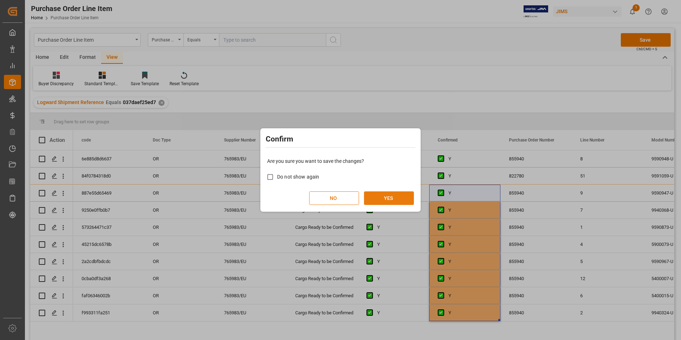
click at [382, 196] on button "YES" at bounding box center [389, 198] width 50 height 14
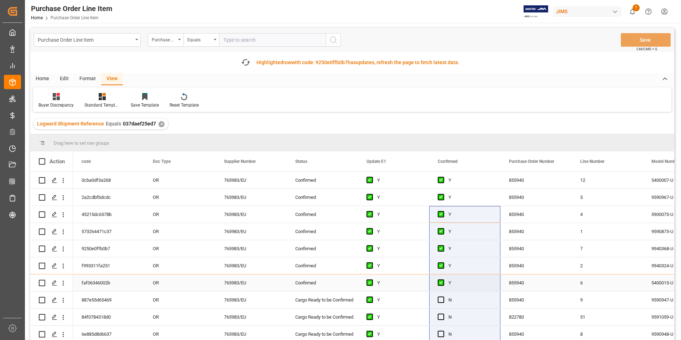
click at [319, 284] on div "Confirmed" at bounding box center [322, 283] width 54 height 16
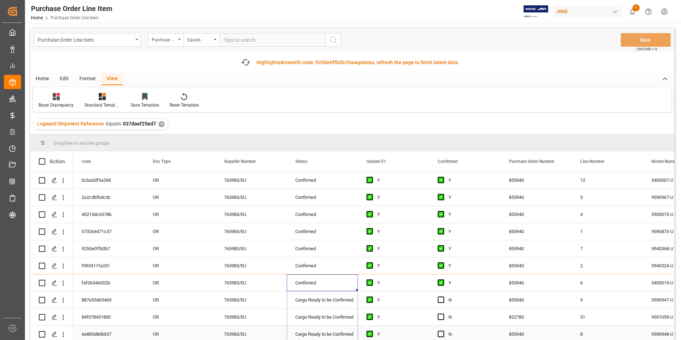
drag, startPoint x: 356, startPoint y: 290, endPoint x: 354, endPoint y: 326, distance: 36.4
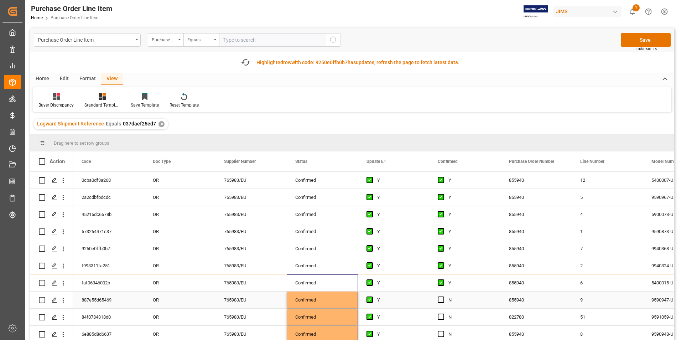
click at [411, 297] on div "Y" at bounding box center [398, 300] width 43 height 16
click at [444, 302] on div "Press SPACE to select this row." at bounding box center [443, 300] width 11 height 16
click at [441, 300] on span "Press SPACE to select this row." at bounding box center [441, 299] width 6 height 6
click at [443, 296] on input "Press SPACE to select this row." at bounding box center [443, 296] width 0 height 0
click at [439, 315] on span "Press SPACE to select this row." at bounding box center [441, 317] width 6 height 6
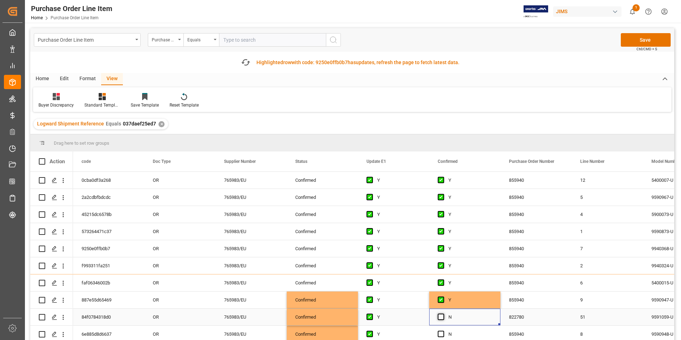
click at [443, 314] on input "Press SPACE to select this row." at bounding box center [443, 314] width 0 height 0
click at [440, 331] on span "Press SPACE to select this row." at bounding box center [441, 334] width 6 height 6
click at [443, 331] on input "Press SPACE to select this row." at bounding box center [443, 331] width 0 height 0
click at [642, 41] on button "Save" at bounding box center [646, 40] width 50 height 14
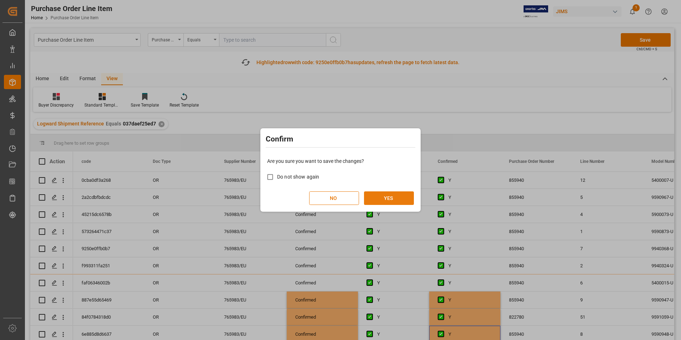
click at [378, 198] on button "YES" at bounding box center [389, 198] width 50 height 14
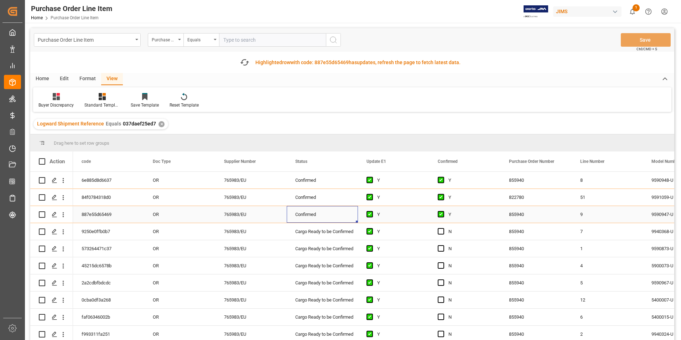
click at [320, 210] on div "Confirmed" at bounding box center [322, 214] width 54 height 16
drag, startPoint x: 357, startPoint y: 221, endPoint x: 350, endPoint y: 331, distance: 109.6
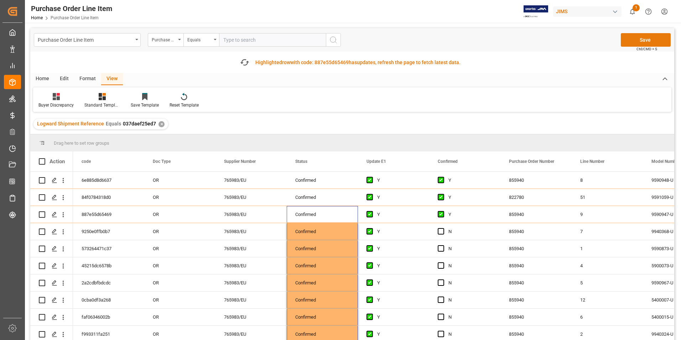
click at [637, 42] on button "Save" at bounding box center [646, 40] width 50 height 14
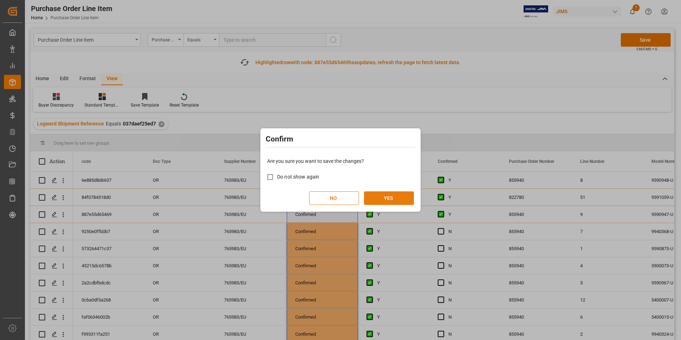
click at [388, 200] on button "YES" at bounding box center [389, 198] width 50 height 14
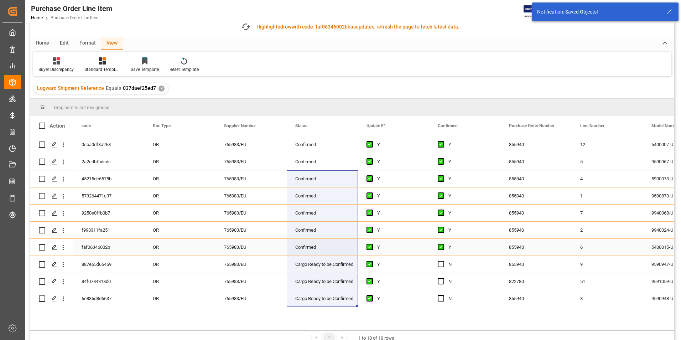
scroll to position [71, 0]
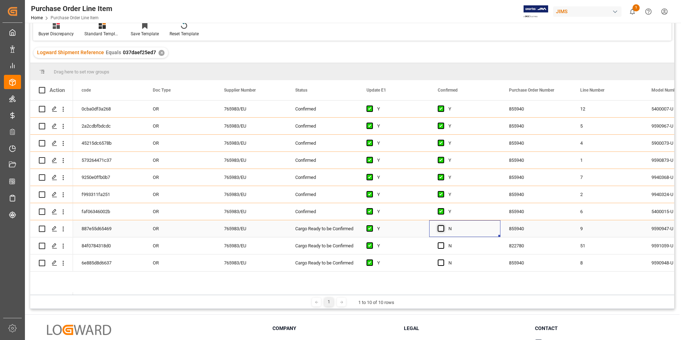
click at [444, 231] on span "Press SPACE to select this row." at bounding box center [441, 228] width 6 height 6
click at [443, 225] on input "Press SPACE to select this row." at bounding box center [443, 225] width 0 height 0
click at [444, 245] on span "Press SPACE to select this row." at bounding box center [441, 245] width 6 height 6
click at [443, 242] on input "Press SPACE to select this row." at bounding box center [443, 242] width 0 height 0
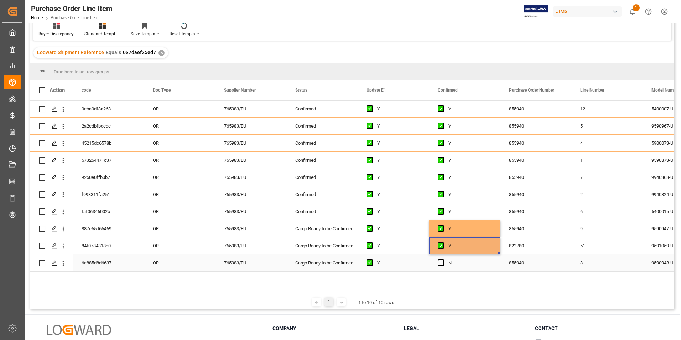
click at [444, 262] on div "Press SPACE to select this row." at bounding box center [443, 263] width 11 height 16
click at [442, 265] on span "Press SPACE to select this row." at bounding box center [441, 262] width 6 height 6
click at [443, 259] on input "Press SPACE to select this row." at bounding box center [443, 259] width 0 height 0
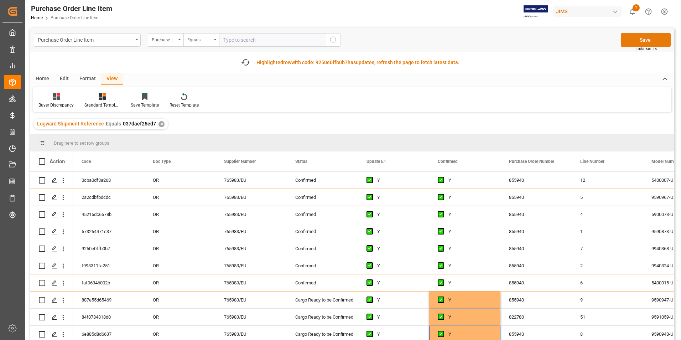
click at [632, 40] on button "Save" at bounding box center [646, 40] width 50 height 14
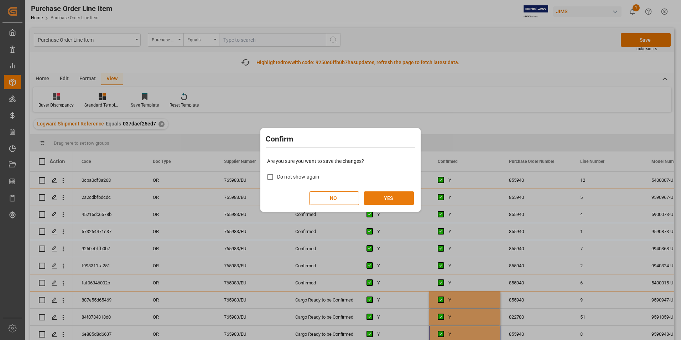
click at [376, 192] on button "YES" at bounding box center [389, 198] width 50 height 14
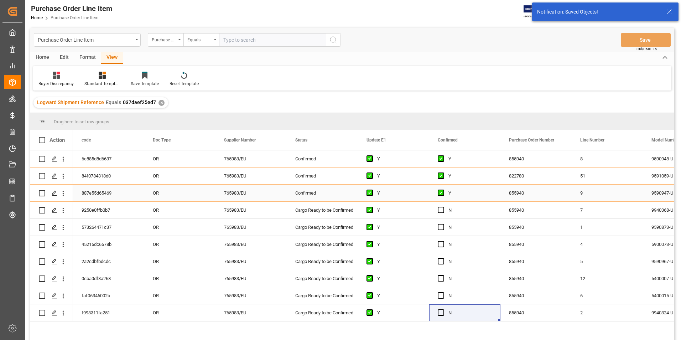
click at [315, 191] on div "Confirmed" at bounding box center [322, 193] width 54 height 16
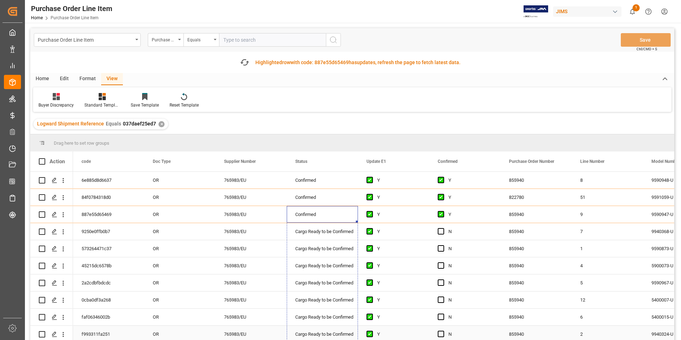
drag, startPoint x: 357, startPoint y: 221, endPoint x: 354, endPoint y: 328, distance: 107.3
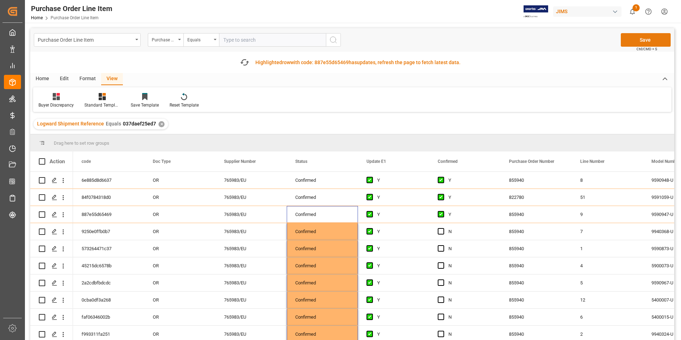
click at [644, 42] on button "Save" at bounding box center [646, 40] width 50 height 14
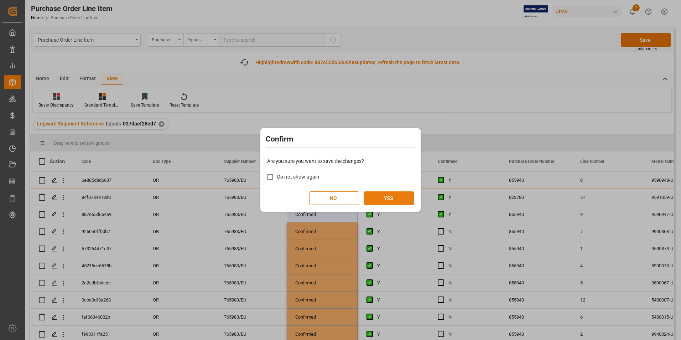
click at [392, 198] on button "YES" at bounding box center [389, 198] width 50 height 14
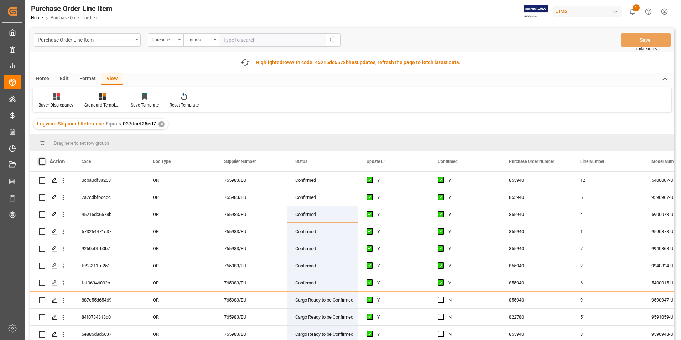
click at [44, 159] on span at bounding box center [42, 161] width 6 height 6
click at [44, 158] on input "checkbox" at bounding box center [44, 158] width 0 height 0
checkbox input "true"
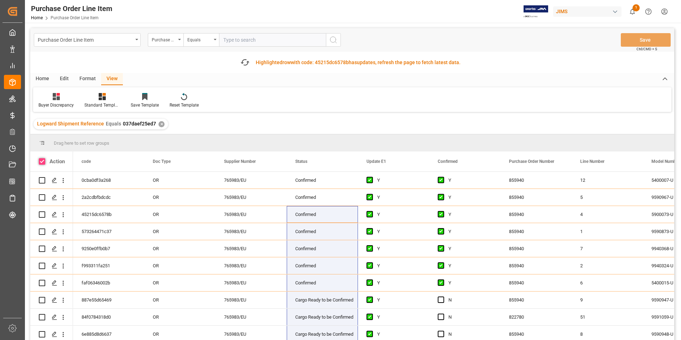
checkbox input "true"
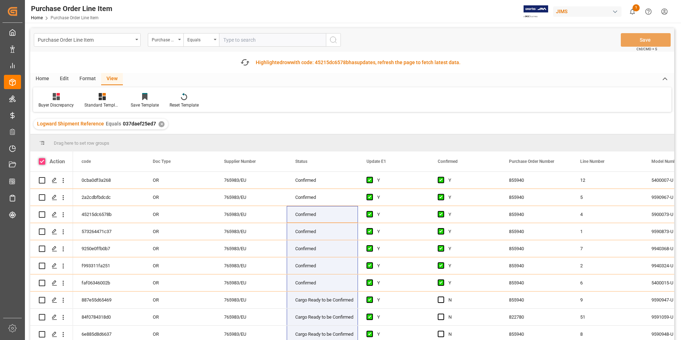
checkbox input "true"
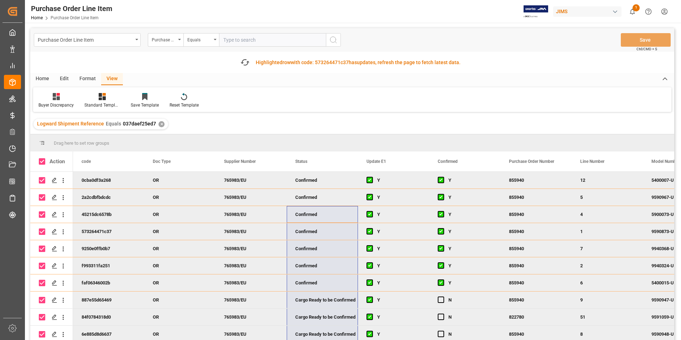
click at [39, 77] on div "Home" at bounding box center [42, 79] width 24 height 12
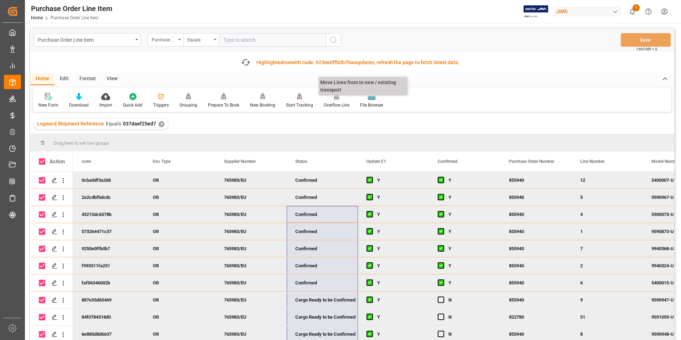
click at [330, 105] on div "Overflow Line" at bounding box center [337, 105] width 26 height 6
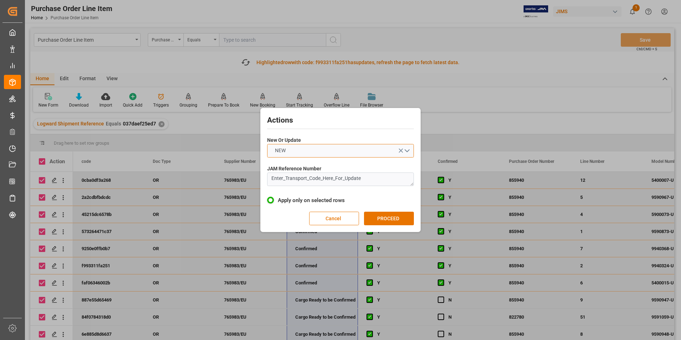
click at [320, 152] on button "NEW" at bounding box center [340, 151] width 147 height 14
click at [320, 165] on div "UPDATE" at bounding box center [341, 167] width 146 height 15
drag, startPoint x: 367, startPoint y: 180, endPoint x: 221, endPoint y: 178, distance: 146.4
click at [221, 178] on div "Actions New Or Update UPDATE JAM Reference Number Enter_Transport_Code_Here_For…" at bounding box center [340, 170] width 681 height 340
type textarea "22-11017-DE"
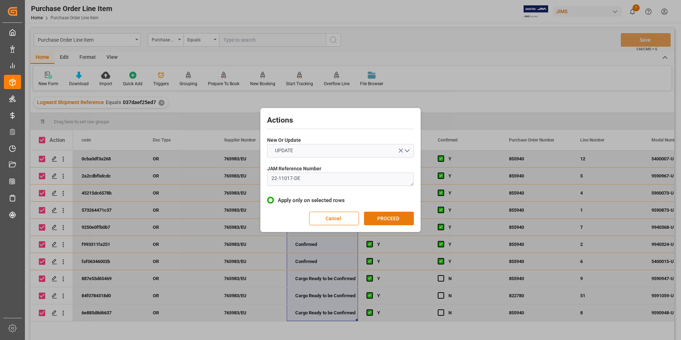
click at [388, 215] on button "PROCEED" at bounding box center [389, 219] width 50 height 14
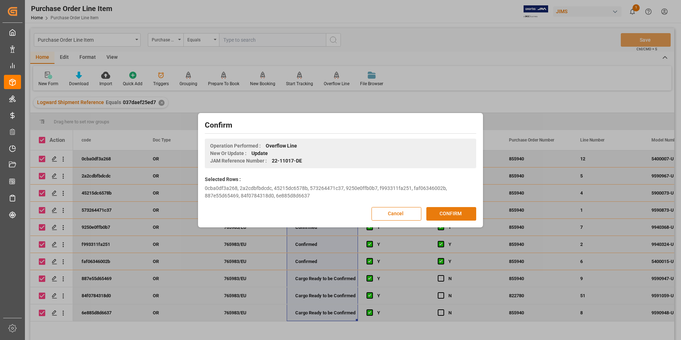
click at [448, 210] on button "CONFIRM" at bounding box center [451, 214] width 50 height 14
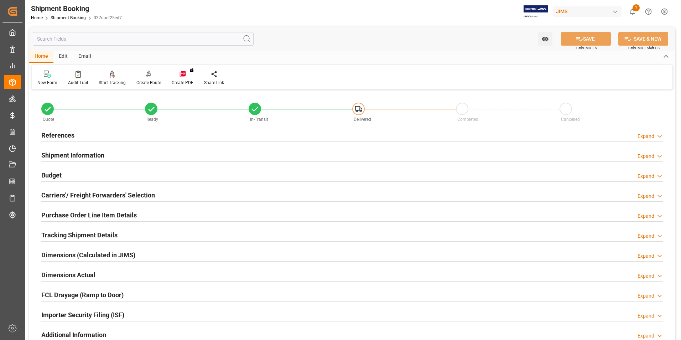
click at [76, 214] on h2 "Purchase Order Line Item Details" at bounding box center [88, 215] width 95 height 10
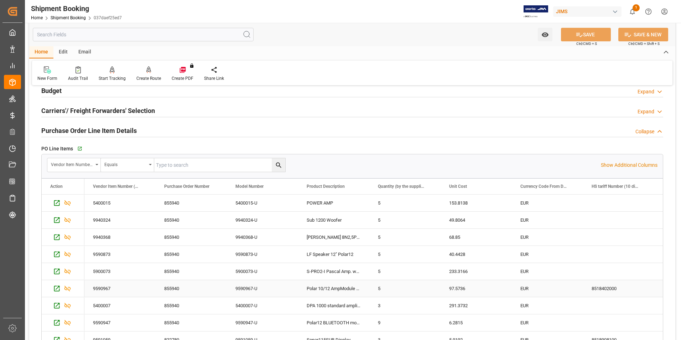
scroll to position [71, 0]
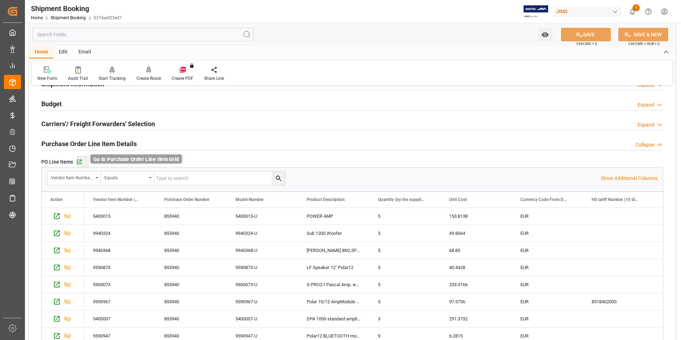
click at [78, 160] on icon "button" at bounding box center [79, 162] width 5 height 5
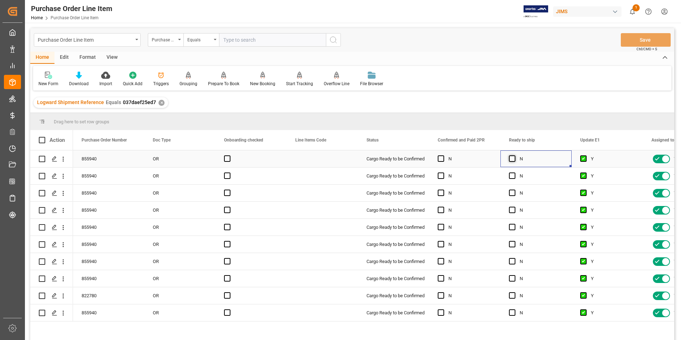
click at [513, 159] on span "Press SPACE to select this row." at bounding box center [512, 158] width 6 height 6
click at [514, 155] on input "Press SPACE to select this row." at bounding box center [514, 155] width 0 height 0
drag, startPoint x: 570, startPoint y: 165, endPoint x: 559, endPoint y: 308, distance: 142.9
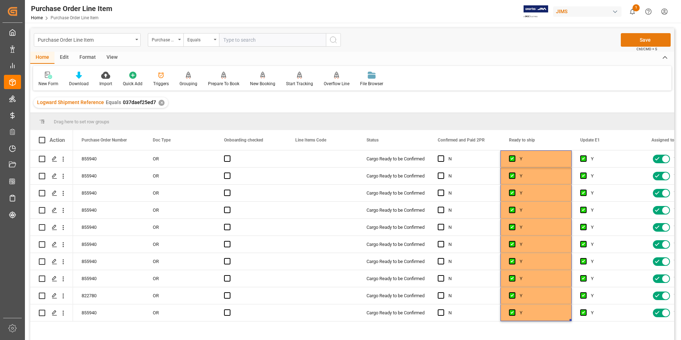
click at [642, 41] on button "Save" at bounding box center [646, 40] width 50 height 14
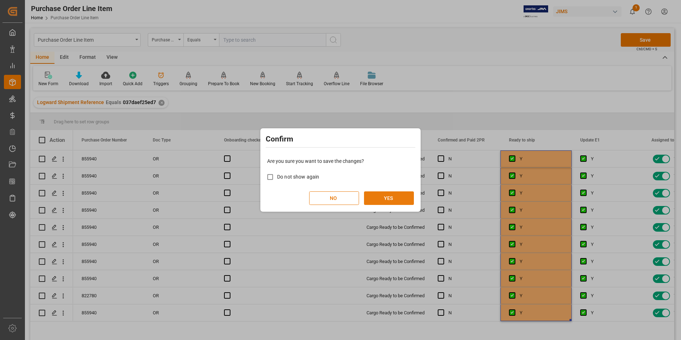
click at [380, 201] on button "YES" at bounding box center [389, 198] width 50 height 14
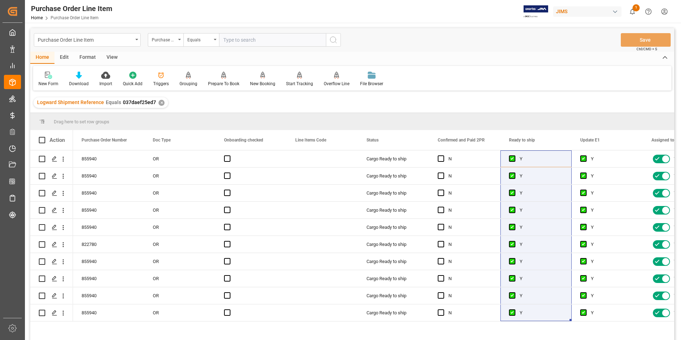
click at [112, 58] on div "View" at bounding box center [112, 58] width 22 height 12
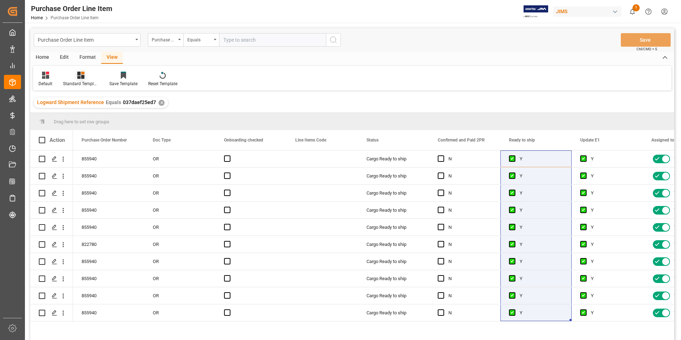
click at [76, 79] on div "Standard Templates" at bounding box center [81, 79] width 46 height 16
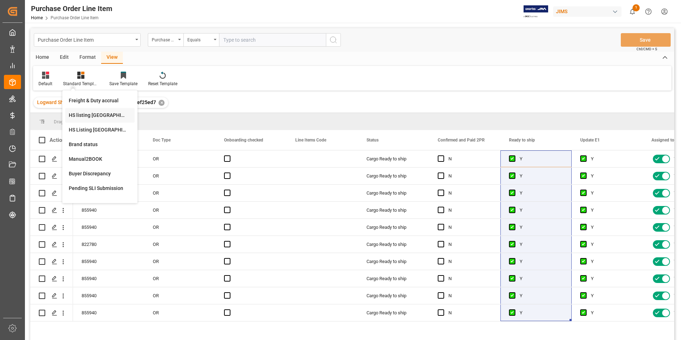
click at [89, 116] on div "HS listing [GEOGRAPHIC_DATA]" at bounding box center [100, 115] width 62 height 7
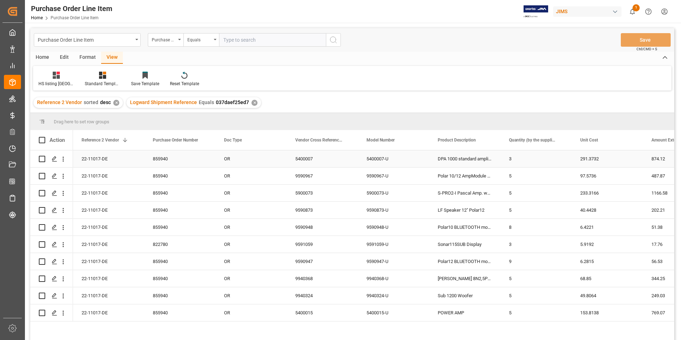
click at [87, 157] on div "22-11017-DE" at bounding box center [108, 158] width 71 height 17
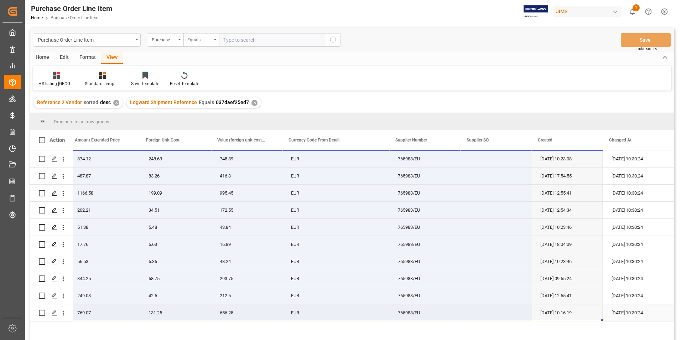
drag, startPoint x: 103, startPoint y: 156, endPoint x: 578, endPoint y: 319, distance: 502.3
click at [578, 319] on div "22-11017-DE 291.3732 874.12 248.63 745.89 EUR 765983/EU [DATE] 10:23:08 [DATE] …" at bounding box center [87, 235] width 1176 height 171
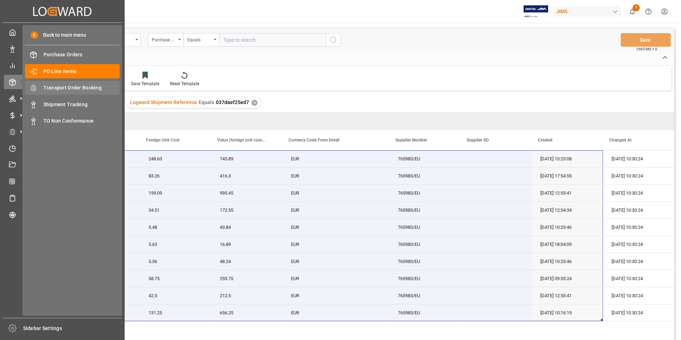
click at [78, 85] on span "Transport Order Booking" at bounding box center [81, 87] width 77 height 7
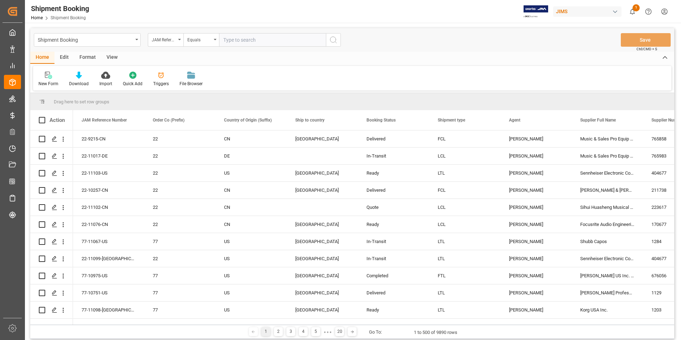
click at [250, 40] on input "text" at bounding box center [272, 40] width 107 height 14
type input "22-8852-DE"
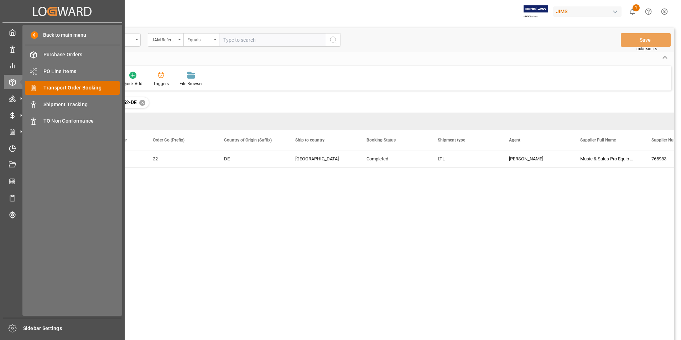
click at [99, 87] on span "Transport Order Booking" at bounding box center [81, 87] width 77 height 7
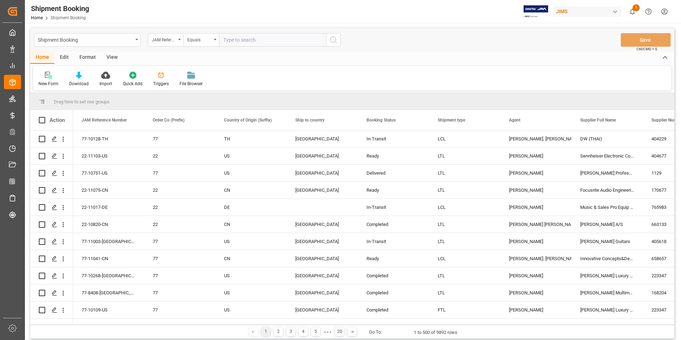
click at [237, 40] on input "text" at bounding box center [272, 40] width 107 height 14
paste input "22-10647-[GEOGRAPHIC_DATA]"
type input "22-10647-[GEOGRAPHIC_DATA]"
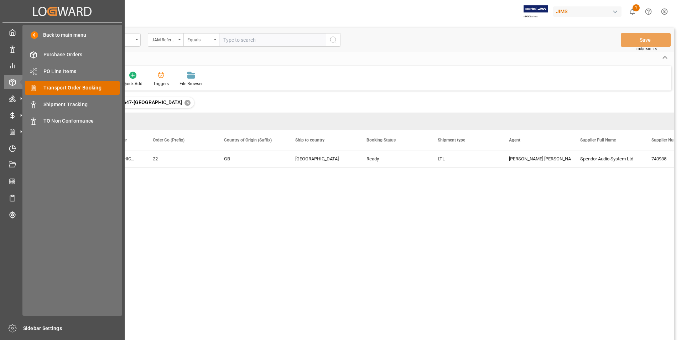
click at [77, 88] on span "Transport Order Booking" at bounding box center [81, 87] width 77 height 7
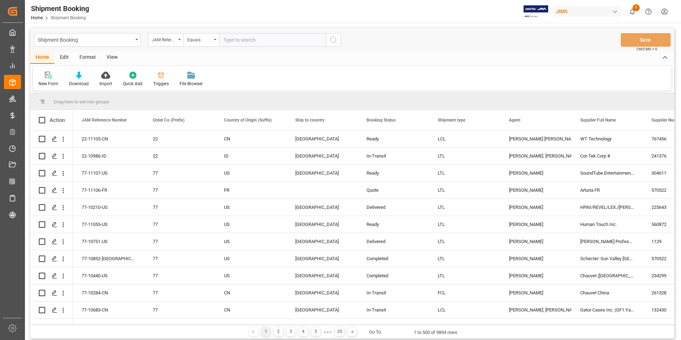
click at [238, 40] on input "text" at bounding box center [272, 40] width 107 height 14
paste input "77-10955-[GEOGRAPHIC_DATA]"
type input "77-10955-[GEOGRAPHIC_DATA]"
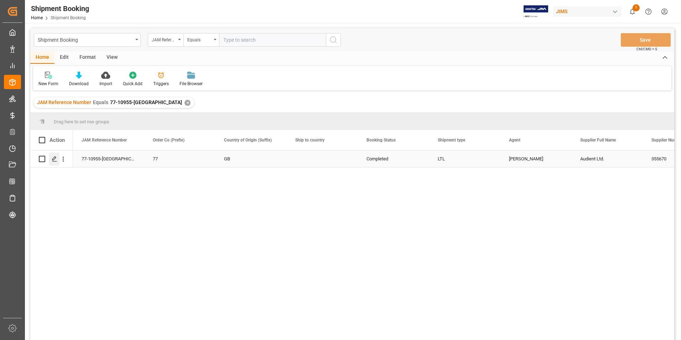
click at [55, 159] on polygon "Press SPACE to select this row." at bounding box center [54, 159] width 4 height 4
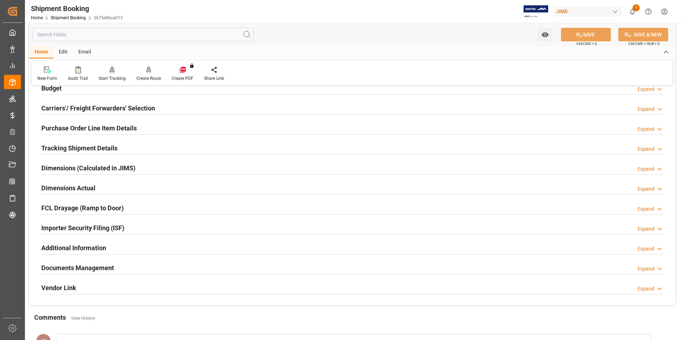
scroll to position [143, 0]
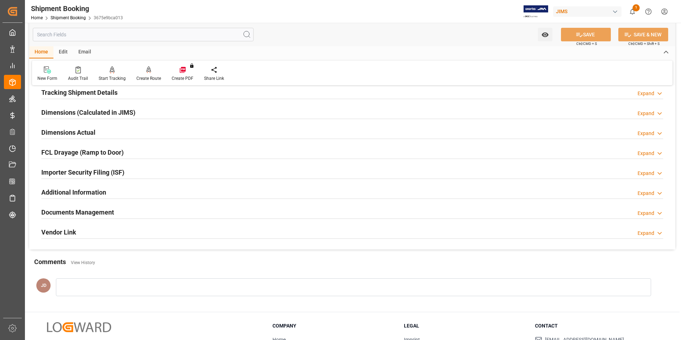
click at [78, 211] on h2 "Documents Management" at bounding box center [77, 212] width 73 height 10
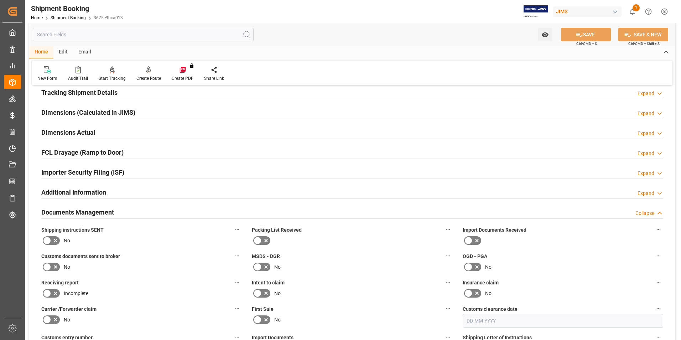
click at [473, 238] on icon at bounding box center [477, 240] width 9 height 9
click at [0, 0] on input "checkbox" at bounding box center [0, 0] width 0 height 0
click at [47, 265] on icon at bounding box center [47, 267] width 9 height 9
click at [0, 0] on input "checkbox" at bounding box center [0, 0] width 0 height 0
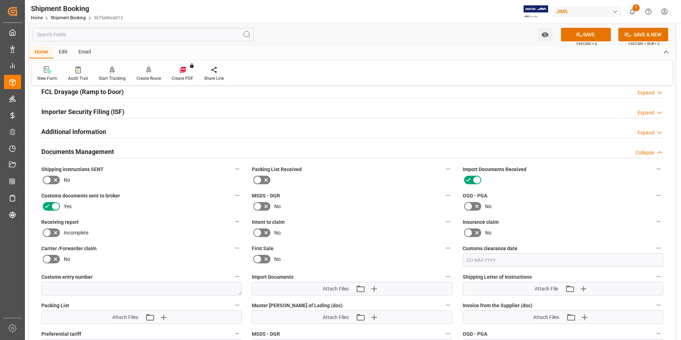
scroll to position [249, 0]
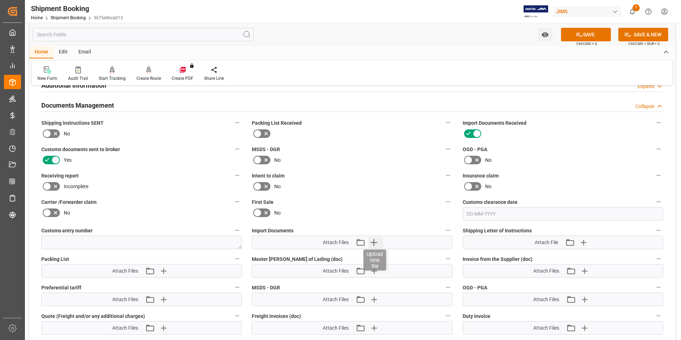
click at [372, 243] on icon "button" at bounding box center [373, 242] width 11 height 11
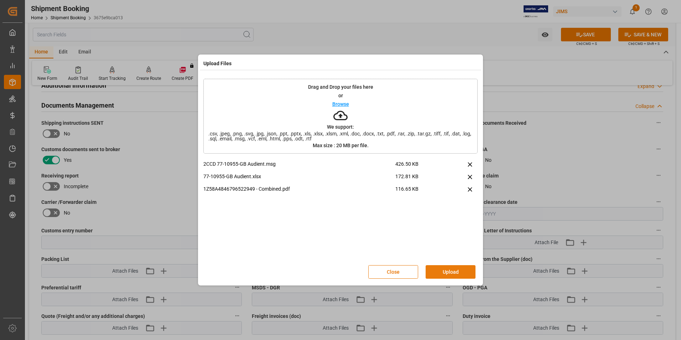
click at [453, 274] on button "Upload" at bounding box center [451, 272] width 50 height 14
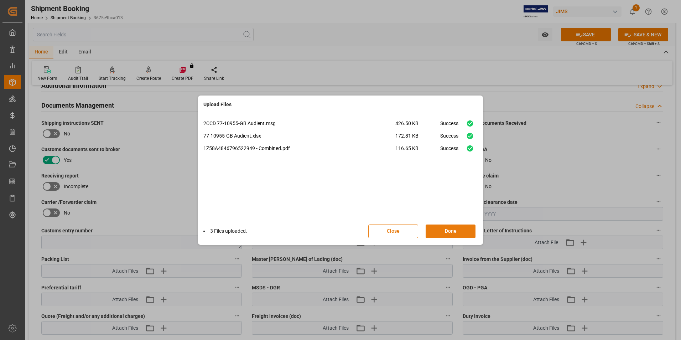
click at [447, 229] on button "Done" at bounding box center [451, 231] width 50 height 14
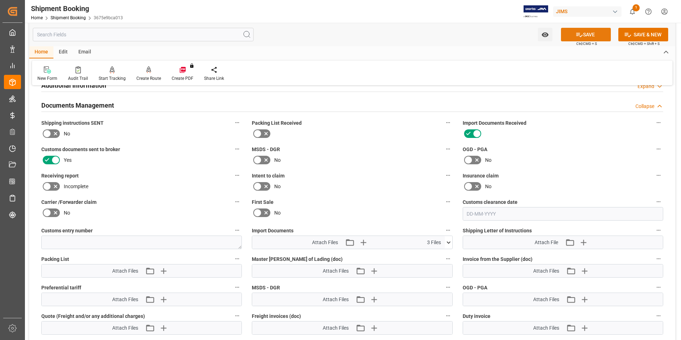
click at [602, 33] on button "SAVE" at bounding box center [586, 35] width 50 height 14
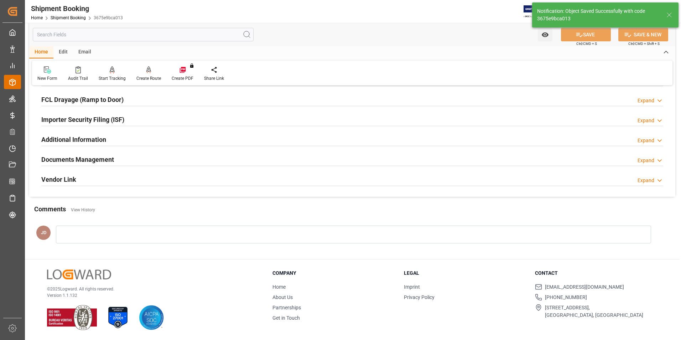
scroll to position [195, 0]
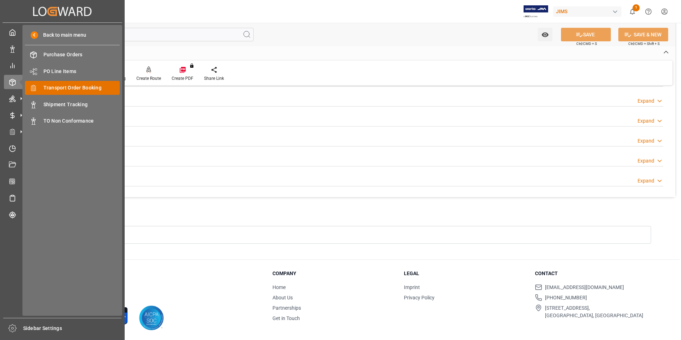
click at [74, 90] on span "Transport Order Booking" at bounding box center [81, 87] width 77 height 7
